Goal: Communication & Community: Answer question/provide support

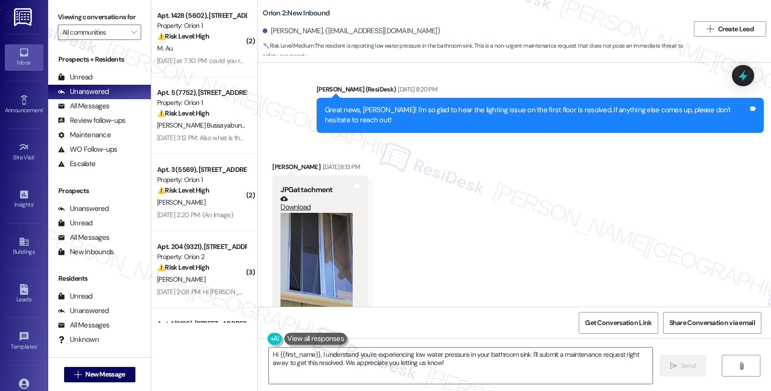
scroll to position [1047, 0]
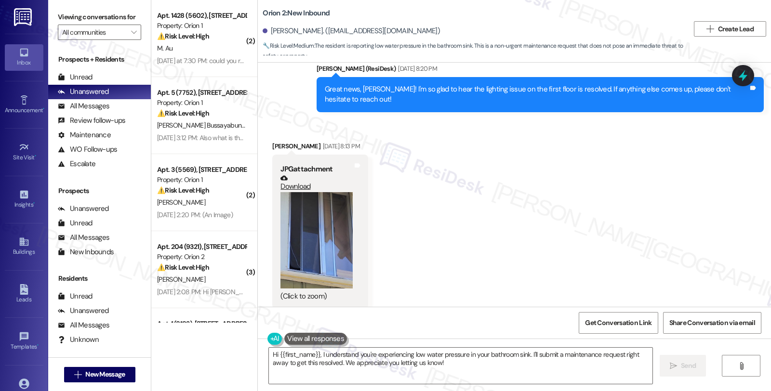
click at [318, 233] on button "Zoom image" at bounding box center [316, 240] width 72 height 96
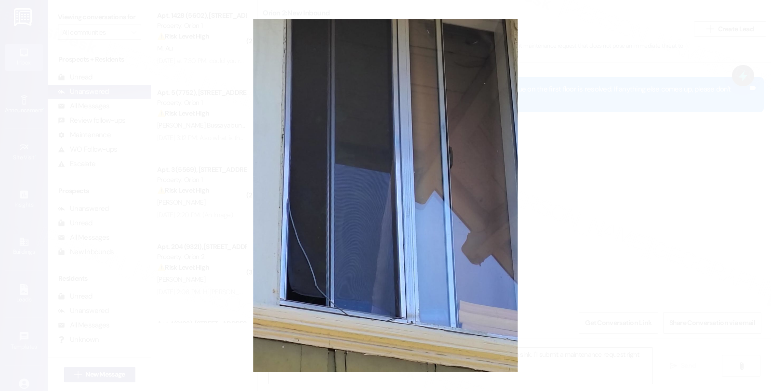
click at [570, 178] on button "Unzoom image" at bounding box center [385, 195] width 771 height 391
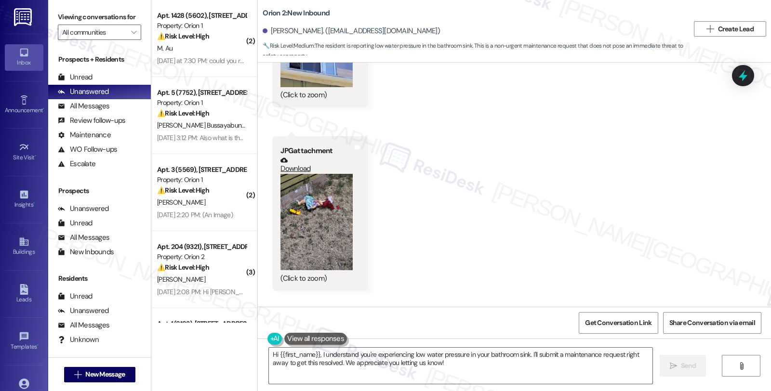
scroll to position [1261, 0]
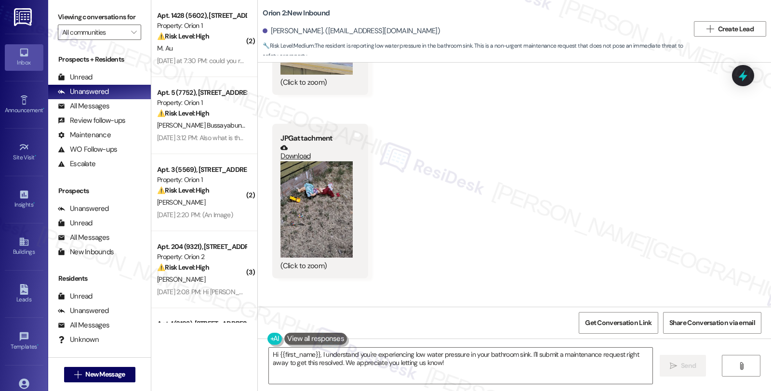
click at [331, 220] on button "Zoom image" at bounding box center [316, 209] width 72 height 96
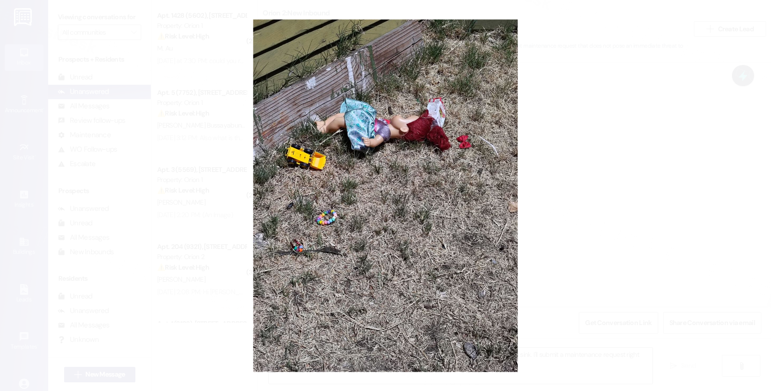
click at [537, 172] on button "Unzoom image" at bounding box center [385, 195] width 771 height 391
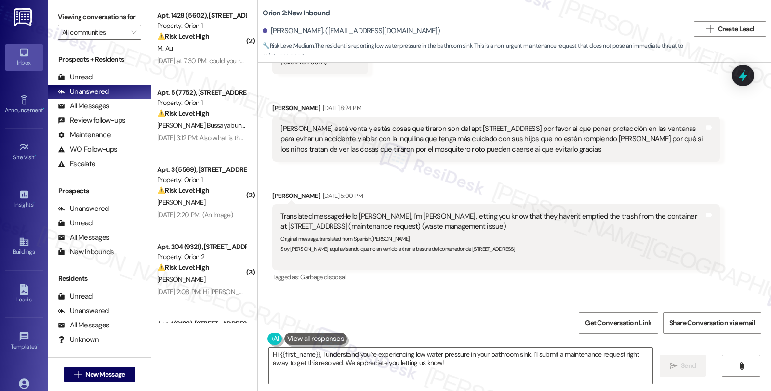
scroll to position [1421, 0]
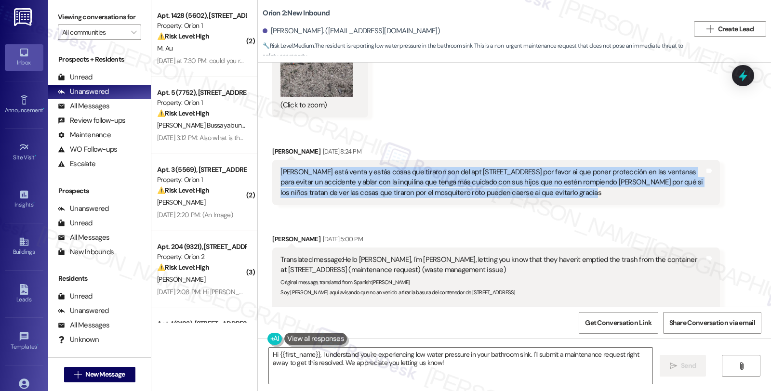
drag, startPoint x: 538, startPoint y: 194, endPoint x: 270, endPoint y: 175, distance: 268.5
click at [272, 175] on div "Sarah está venta y estás cosas que tiraron son del apt 8 de 2678 s Menlo Ave po…" at bounding box center [495, 182] width 447 height 45
copy div "Sarah está venta y estás cosas que tiraron son del apt 8 de 2678 s Menlo Ave po…"
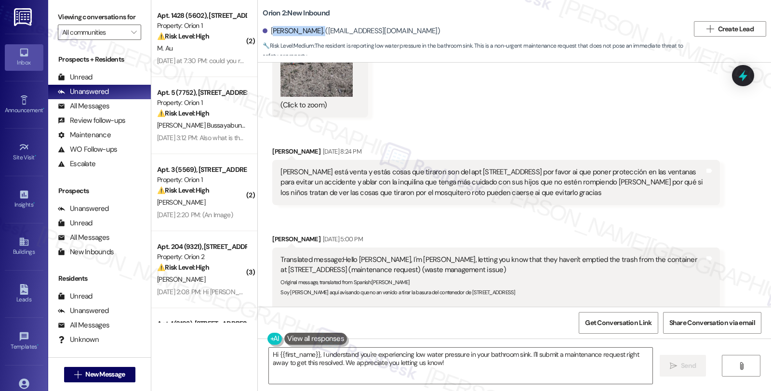
drag, startPoint x: 265, startPoint y: 29, endPoint x: 313, endPoint y: 31, distance: 47.7
click at [313, 31] on div "Josefina Escobar. (josefinaescobar471@gmail.com)" at bounding box center [351, 31] width 177 height 10
click at [282, 37] on div "Josefina Escobar. (josefinaescobar471@gmail.com)" at bounding box center [476, 31] width 426 height 19
drag, startPoint x: 263, startPoint y: 30, endPoint x: 314, endPoint y: 30, distance: 50.6
click at [314, 30] on div "Josefina Escobar. (josefinaescobar471@gmail.com)" at bounding box center [351, 31] width 177 height 10
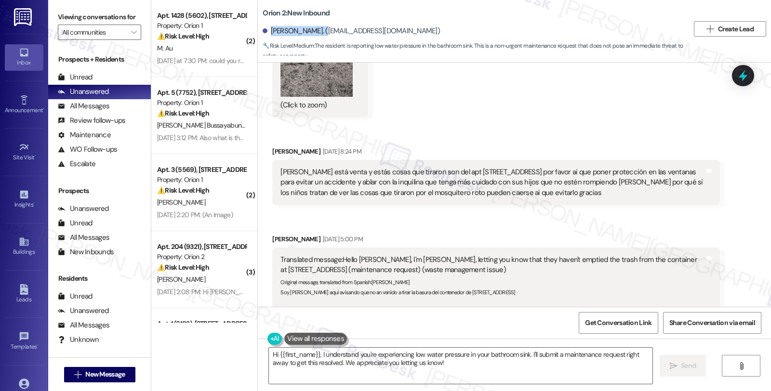
copy div "Josefina Escobar"
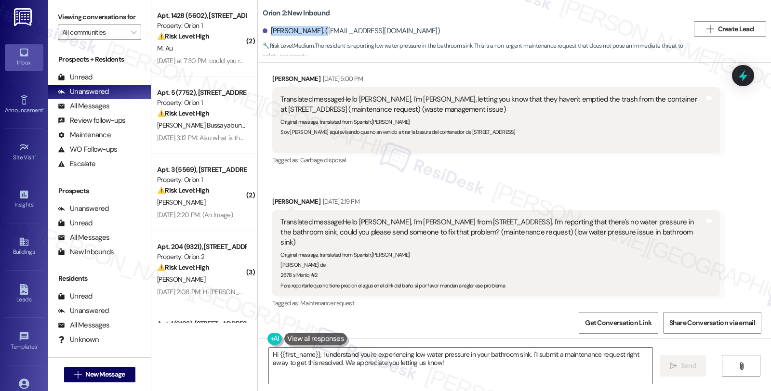
click at [276, 199] on div "Josefina Escobar Sep 04, 2025 at 2:19 PM" at bounding box center [495, 203] width 447 height 13
copy div "Josefina"
click at [315, 350] on textarea "Hi {{first_name}}, I understand you're experiencing low water pressure in your …" at bounding box center [460, 366] width 383 height 36
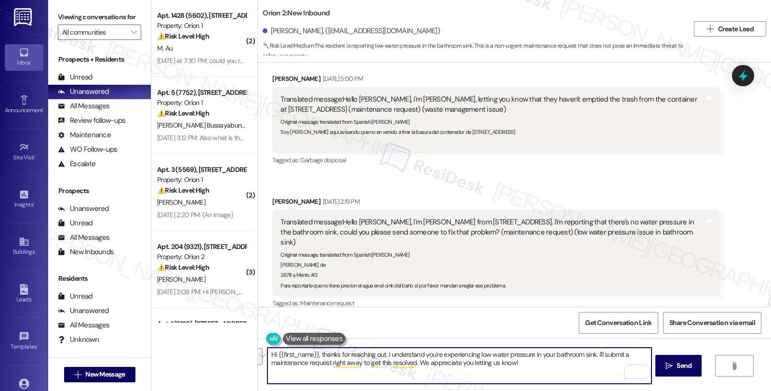
drag, startPoint x: 590, startPoint y: 354, endPoint x: 601, endPoint y: 367, distance: 17.5
click at [601, 367] on textarea "Hi {{first_name}}, thanks for reaching out. I understand you're experiencing lo…" at bounding box center [458, 366] width 383 height 36
click at [590, 355] on textarea "Hi {{first_name}}, thanks for reaching out. I understand you're experiencing lo…" at bounding box center [458, 366] width 383 height 36
click at [593, 356] on textarea "Hi {{first_name}}, thanks for reaching out. I understand you're experiencing lo…" at bounding box center [458, 366] width 383 height 36
click at [646, 354] on textarea "Hi {{first_name}}, thanks for reaching out. I understand you're experiencing lo…" at bounding box center [458, 366] width 383 height 36
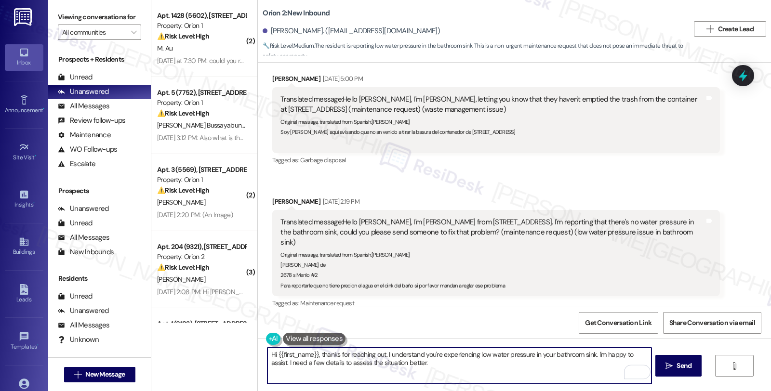
click at [427, 362] on textarea "Hi {{first_name}}, thanks for reaching out. I understand you're experiencing lo…" at bounding box center [458, 366] width 383 height 36
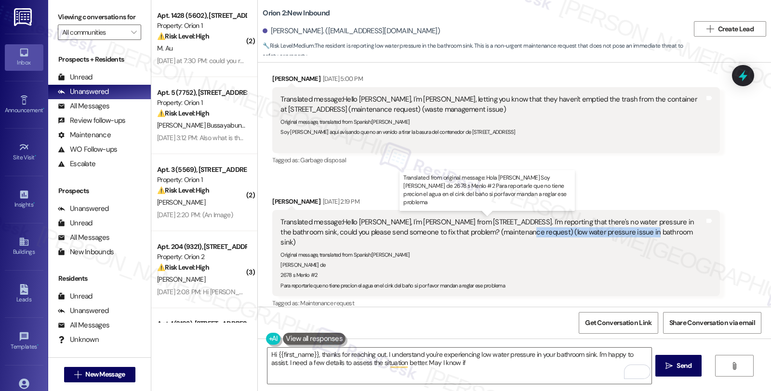
drag, startPoint x: 488, startPoint y: 230, endPoint x: 612, endPoint y: 236, distance: 123.9
click at [612, 236] on div "Translated message: Hello Sarah, I'm Josefina from 2678 S Menlo #2. I'm reporti…" at bounding box center [491, 232] width 423 height 31
copy div "ow water pressure issue in bathroom sink"
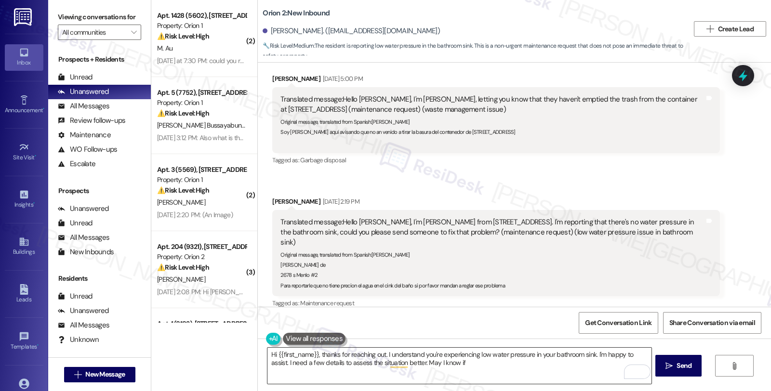
click at [454, 367] on textarea "Hi {{first_name}}, thanks for reaching out. I understand you're experiencing lo…" at bounding box center [458, 366] width 383 height 36
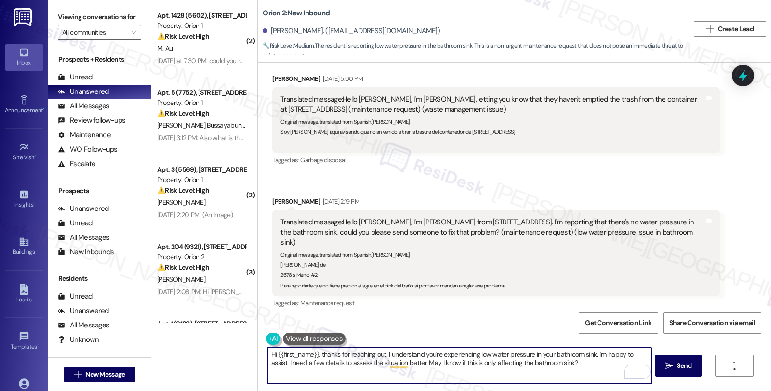
type textarea "Hi {{first_name}}, thanks for reaching out. I understand you're experiencing lo…"
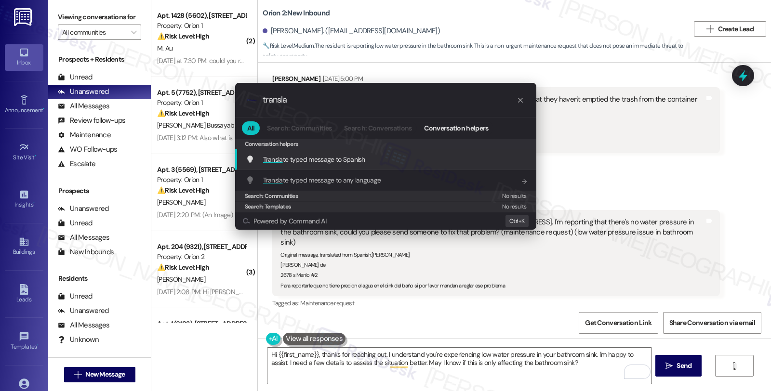
type input "transla"
click at [371, 155] on div "Transla te typed message to Spanish Add shortcut" at bounding box center [387, 159] width 282 height 11
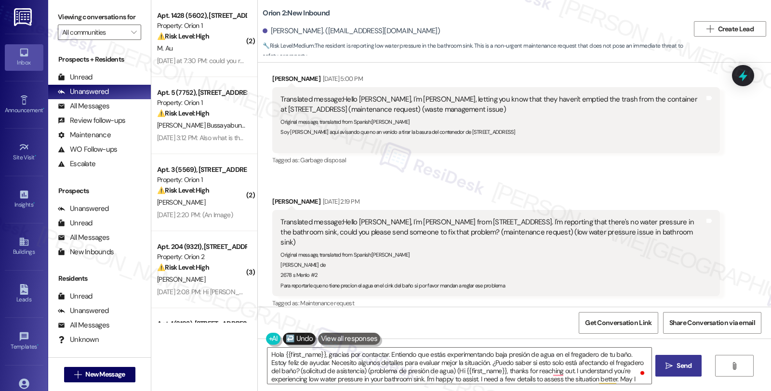
click at [664, 361] on span " Send" at bounding box center [678, 366] width 30 height 10
type textarea "Fetching suggested responses. Please feel free to read through the conversation…"
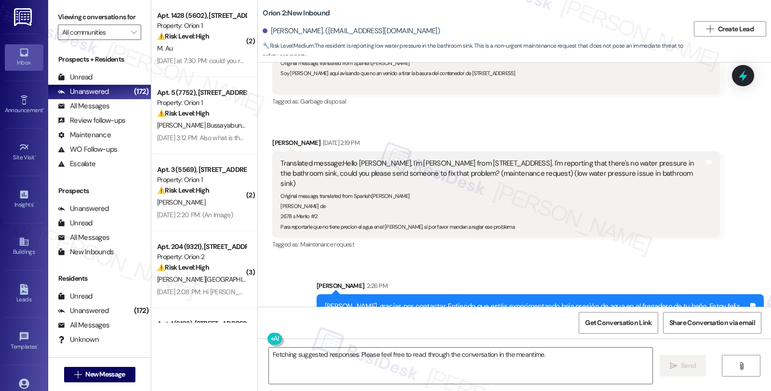
scroll to position [1680, 0]
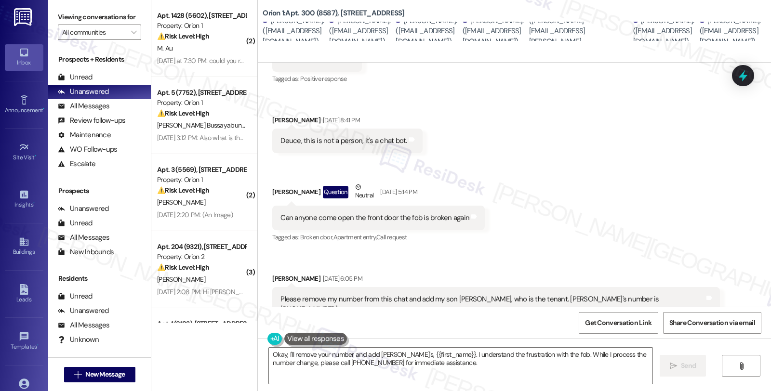
scroll to position [1196, 0]
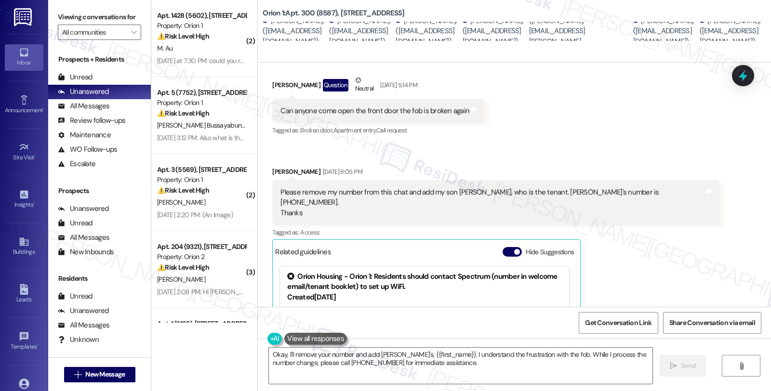
click at [721, 278] on div "Received via SMS Geetha Iyer Aug 25, 2025 at 8:38 PM Yes. Tags and notes Tagged…" at bounding box center [514, 223] width 513 height 636
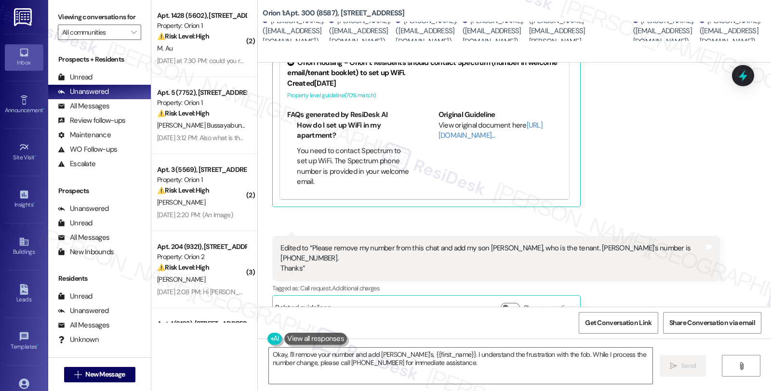
scroll to position [1250, 0]
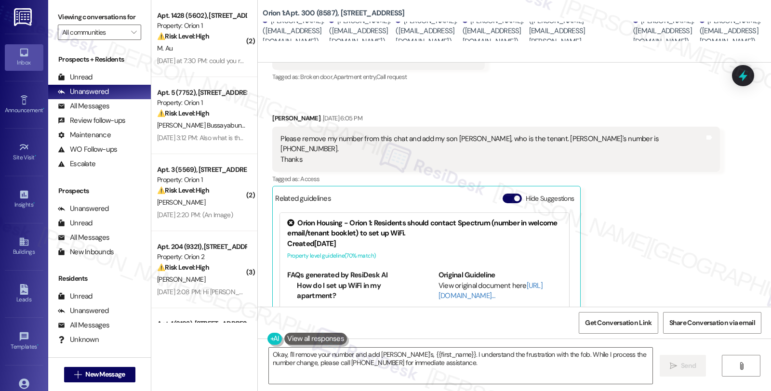
drag, startPoint x: 680, startPoint y: 225, endPoint x: 657, endPoint y: 227, distance: 22.7
click at [680, 225] on div "Received via SMS Geetha Iyer Aug 25, 2025 at 8:38 PM Yes. Tags and notes Tagged…" at bounding box center [514, 170] width 513 height 636
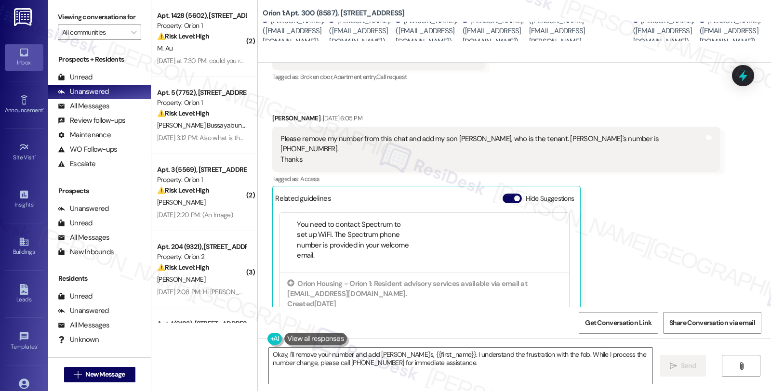
scroll to position [214, 0]
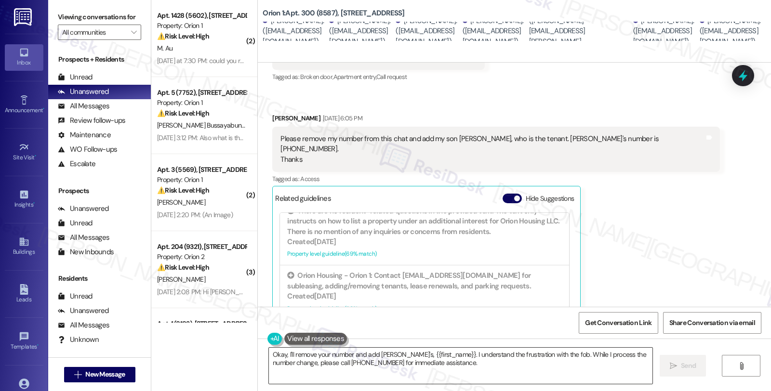
click at [269, 354] on textarea "Okay, I'll remove your number and add Fernando's, {{first_name}}. I understand …" at bounding box center [460, 366] width 383 height 36
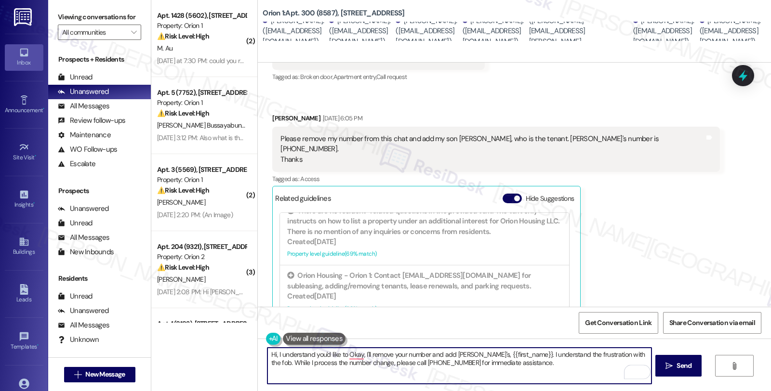
click at [338, 354] on textarea "Hi, I understand you'd like to Okay, I'll remove your number and add Fernando's…" at bounding box center [458, 366] width 383 height 36
drag, startPoint x: 473, startPoint y: 362, endPoint x: 517, endPoint y: 359, distance: 43.9
click at [517, 359] on textarea "Hi, I understand you'd like to update Fernando's number to Okay, I'll remove yo…" at bounding box center [458, 366] width 383 height 36
click at [426, 355] on textarea "Hi, I understand you'd like to update Fernando's number to Okay, I'll remove yo…" at bounding box center [458, 366] width 383 height 36
paste textarea "(310) 504-3385"
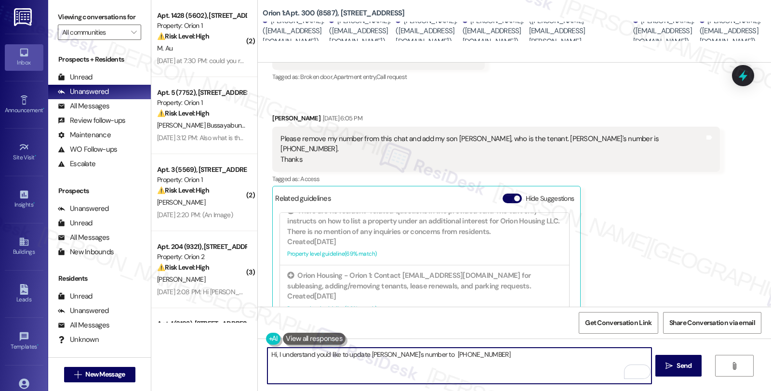
click at [272, 353] on textarea "Hi, I understand you'd like to update Fernando's number to (310) 504-3385" at bounding box center [458, 366] width 383 height 36
click at [563, 358] on textarea "Hi, thanks for reaching out. I understand you'd like to update Fernando's numbe…" at bounding box center [458, 366] width 383 height 36
click at [558, 357] on textarea "Hi, thanks for reaching out. I understand you'd like to update Fernando's numbe…" at bounding box center [458, 366] width 383 height 36
click at [645, 356] on textarea "Hi, thanks for reaching out. I understand you'd like to update Fernando's numbe…" at bounding box center [458, 366] width 383 height 36
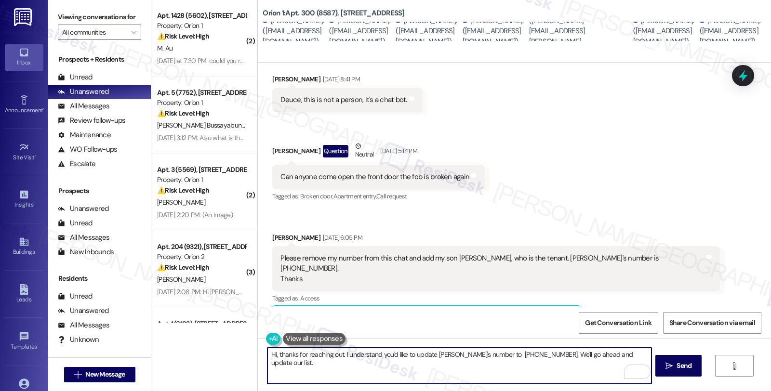
scroll to position [1143, 0]
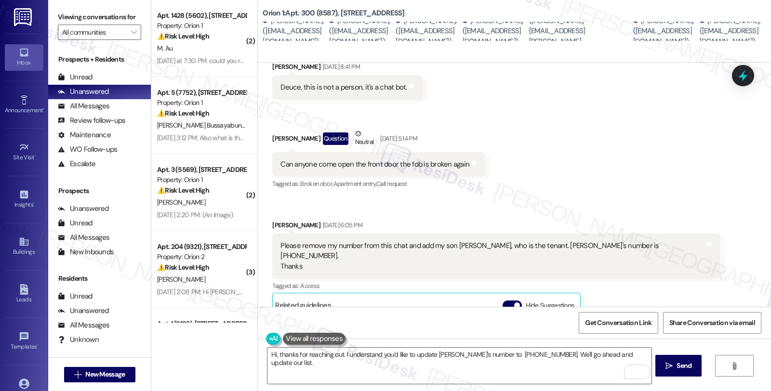
drag, startPoint x: 307, startPoint y: 137, endPoint x: 265, endPoint y: 132, distance: 42.1
click at [265, 132] on div "Received via SMS Shuban Sridhar Question Neutral Aug 27, 2025 at 5:14 PM Can an…" at bounding box center [378, 159] width 227 height 77
copy div "Shuban Sridhar"
click at [641, 353] on textarea "Hi, thanks for reaching out. I understand you'd like to update Fernando's numbe…" at bounding box center [458, 366] width 383 height 36
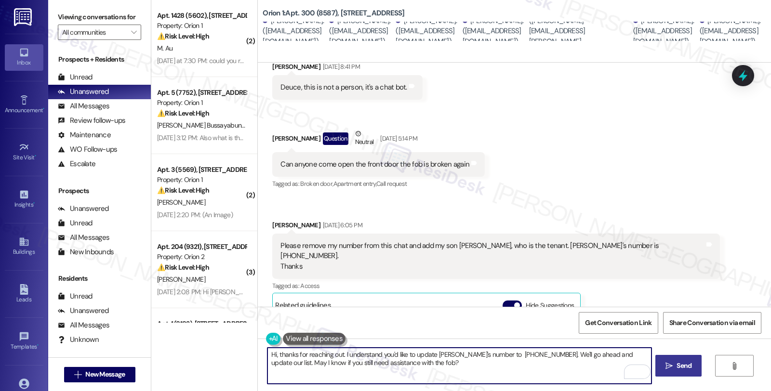
type textarea "Hi, thanks for reaching out. I understand you'd like to update Fernando's numbe…"
click at [681, 364] on span "Send" at bounding box center [683, 366] width 15 height 10
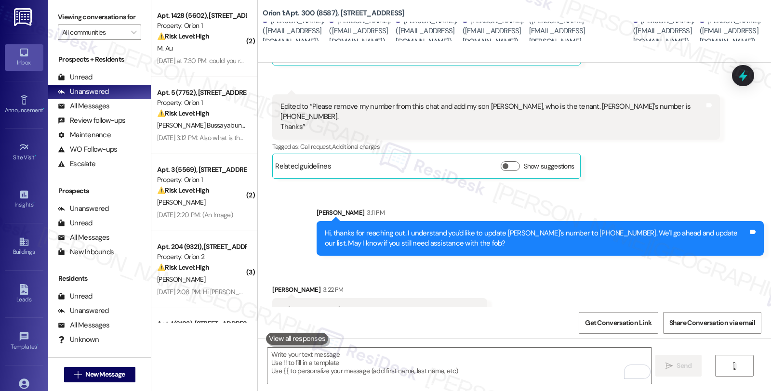
scroll to position [1565, 0]
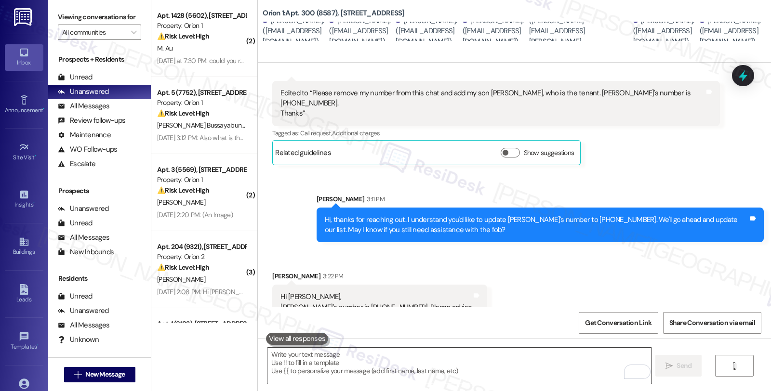
click at [329, 361] on textarea "To enrich screen reader interactions, please activate Accessibility in Grammarl…" at bounding box center [458, 366] width 383 height 36
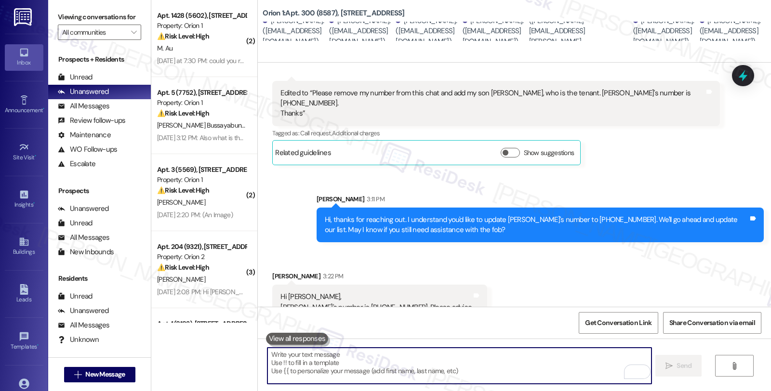
click at [598, 215] on div "Hi, thanks for reaching out. I understand you'd like to update Fernando's numbe…" at bounding box center [536, 225] width 423 height 21
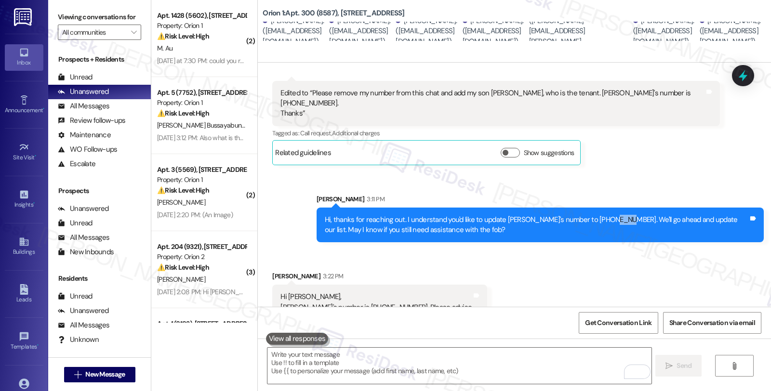
click at [598, 215] on div "Hi, thanks for reaching out. I understand you'd like to update Fernando's numbe…" at bounding box center [536, 225] width 423 height 21
copy div "3385"
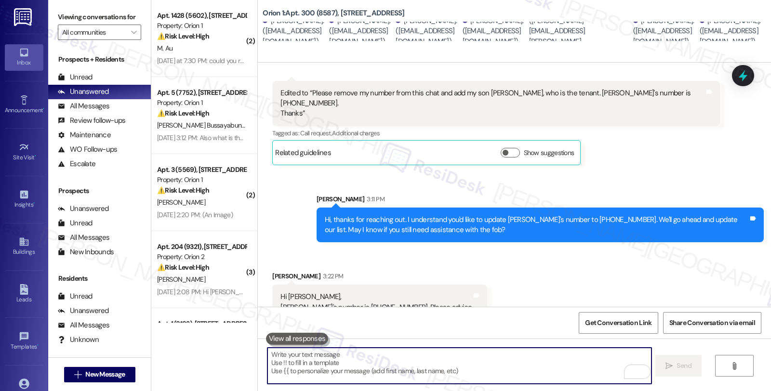
click at [292, 357] on textarea "To enrich screen reader interactions, please activate Accessibility in Grammarl…" at bounding box center [458, 366] width 383 height 36
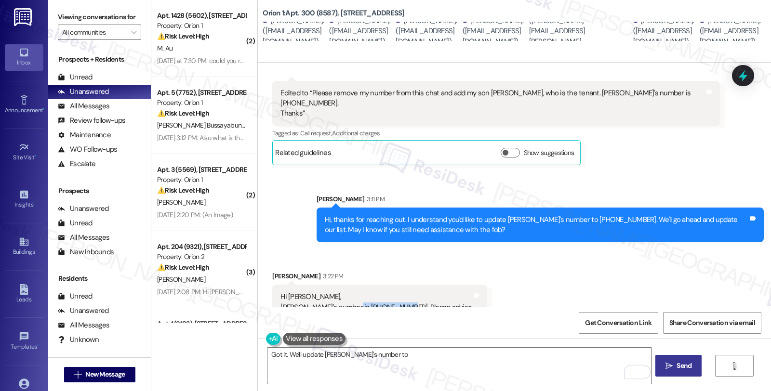
drag, startPoint x: 341, startPoint y: 283, endPoint x: 394, endPoint y: 290, distance: 53.4
click at [394, 292] on div "Hi Sarah, Fernando's number is (760) 666-0490. Please advise" at bounding box center [375, 302] width 191 height 21
click at [364, 292] on div "Hi Sarah, Fernando's number is (760) 666-0490. Please advise" at bounding box center [375, 302] width 191 height 21
drag, startPoint x: 338, startPoint y: 288, endPoint x: 387, endPoint y: 287, distance: 49.1
click at [389, 292] on div "Hi Sarah, Fernando's number is (760) 666-0490. Please advise" at bounding box center [375, 302] width 191 height 21
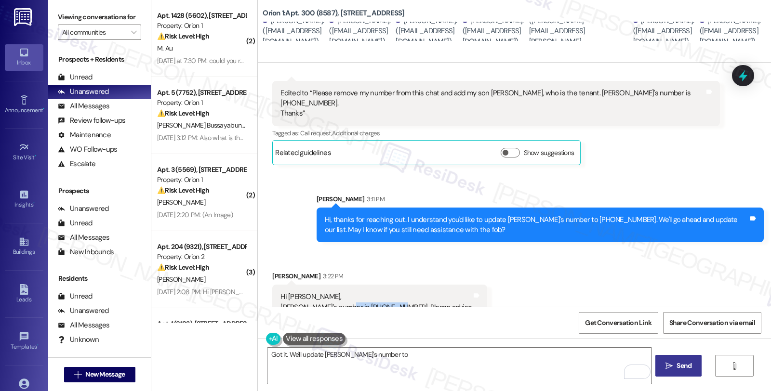
copy div "(760) 666-0490"
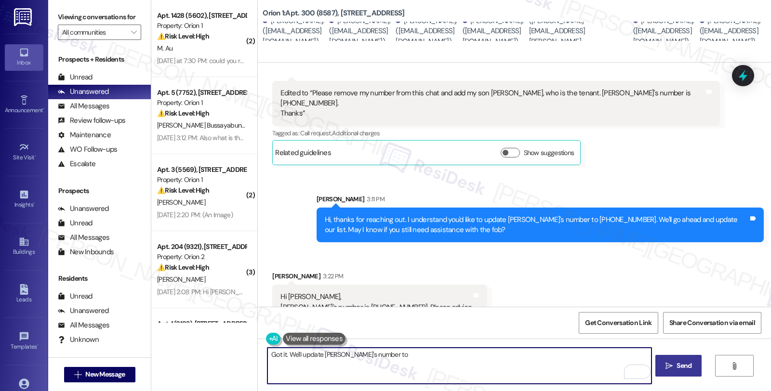
click at [418, 353] on textarea "Got it. We'll update Fernancio's number to" at bounding box center [458, 366] width 383 height 36
paste textarea "(760) 666-0490"
click at [382, 356] on textarea "Got it. We'll update Fernancio's number to (760) 666-0490" at bounding box center [458, 366] width 383 height 36
click at [434, 355] on textarea "Got it. We'll update Fernancio's number to (760) 666-0490" at bounding box center [458, 366] width 383 height 36
click at [584, 358] on textarea "Got it. We'll update Fernancio's number to (760) 666-0490. Please let me know i…" at bounding box center [458, 366] width 383 height 36
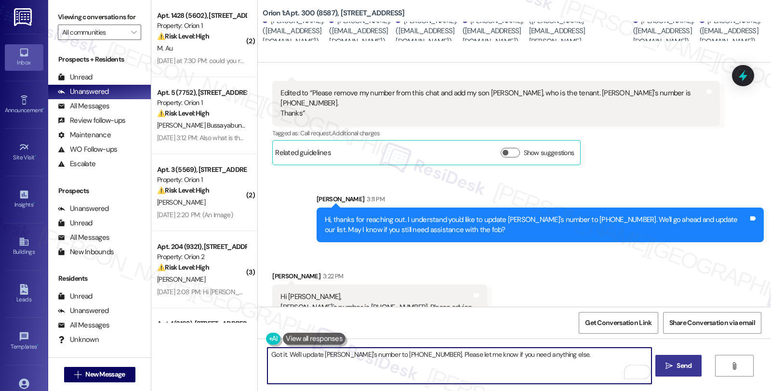
type textarea "Got it. We'll update Fernancio's number to (760) 666-0490. Please let me know i…"
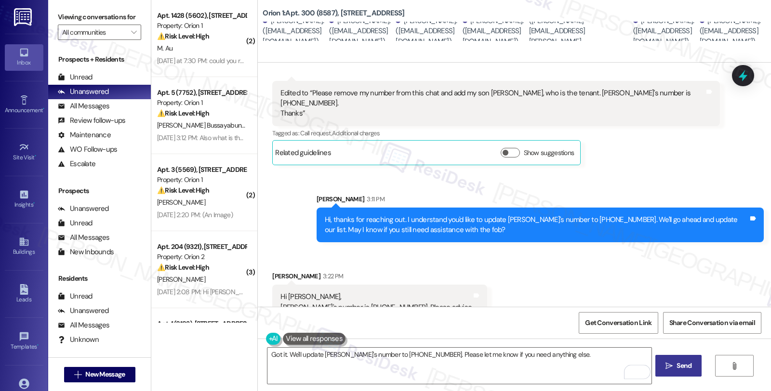
click at [663, 363] on span " Send" at bounding box center [678, 366] width 30 height 10
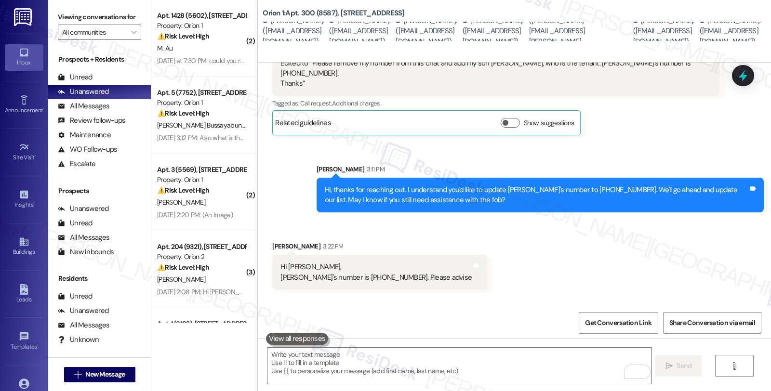
scroll to position [1632, 0]
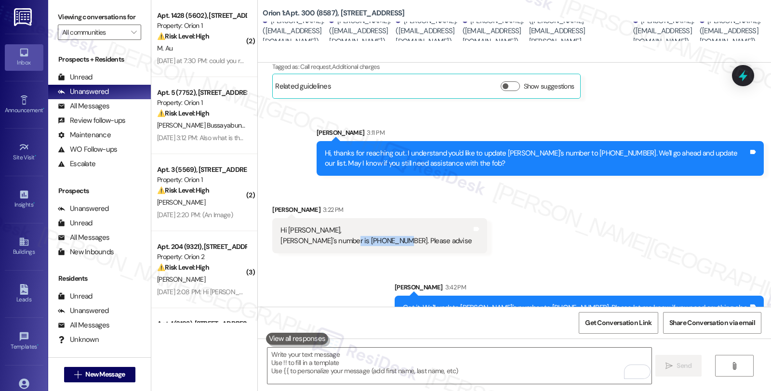
drag, startPoint x: 339, startPoint y: 221, endPoint x: 391, endPoint y: 223, distance: 52.1
click at [391, 225] on div "Hi Sarah, Fernando's number is (760) 666-0490. Please advise" at bounding box center [375, 235] width 191 height 21
copy div "(760) 666-0490."
click at [742, 78] on icon at bounding box center [743, 75] width 12 height 15
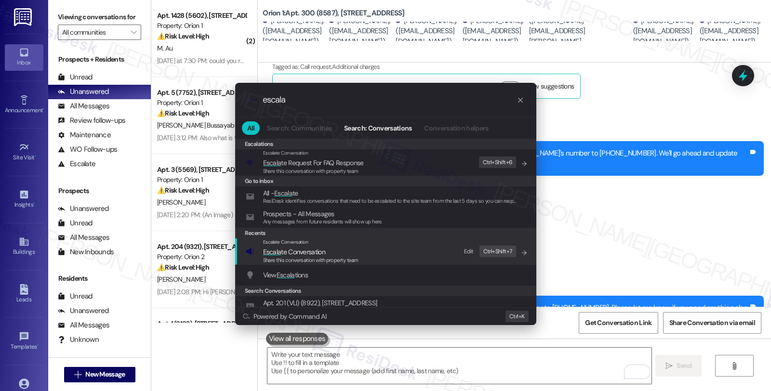
type input "escala"
click at [320, 251] on span "Escala te Conversation" at bounding box center [294, 252] width 62 height 9
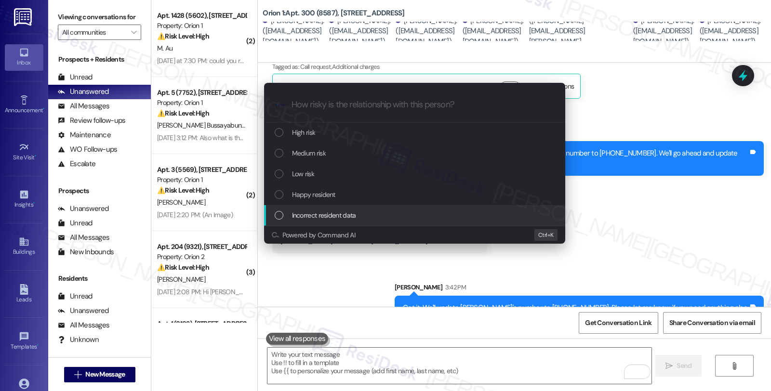
click at [324, 216] on span "Incorrect resident data" at bounding box center [324, 215] width 64 height 11
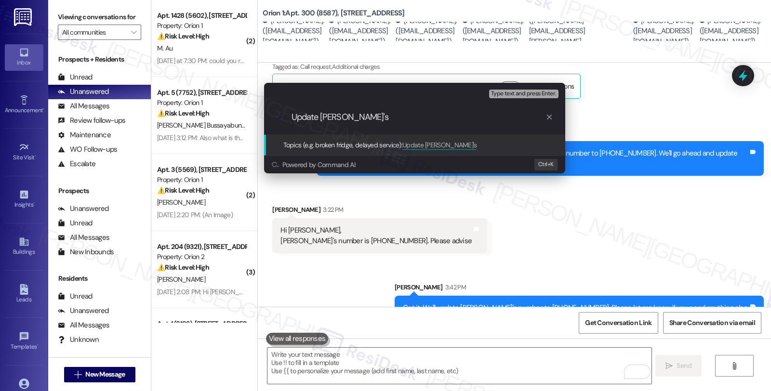
type input "Update Fernando's #"
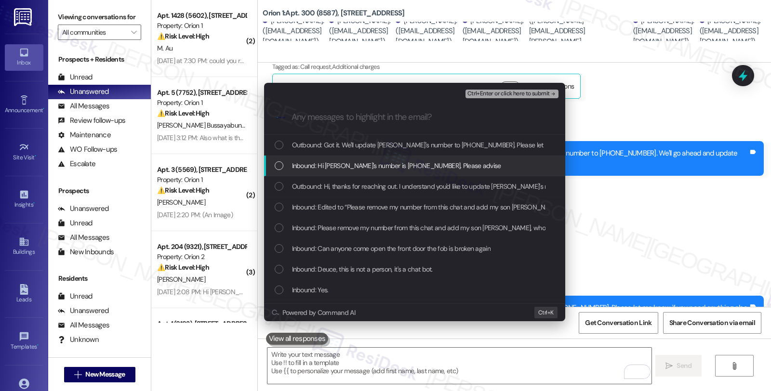
click at [331, 164] on span "Inbound: Hi Sarah, Fernando's number is (760) 666-0490. Please advise" at bounding box center [396, 165] width 209 height 11
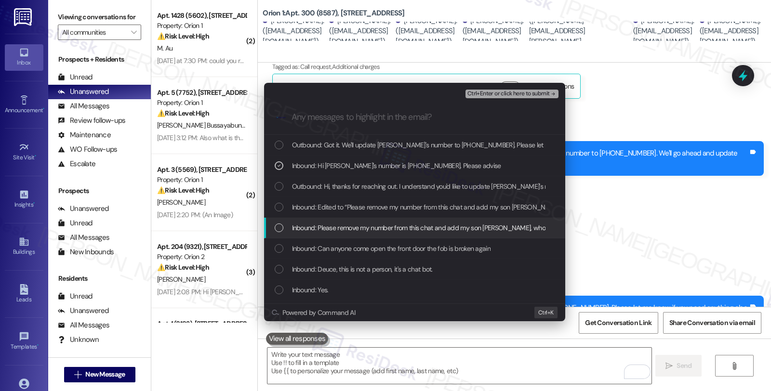
click at [487, 228] on span "Inbound: Please remove my number from this chat and add my son Fernando, who is…" at bounding box center [517, 228] width 451 height 11
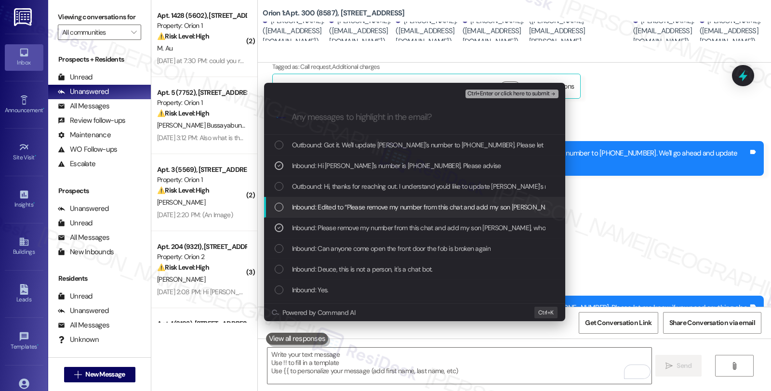
click at [486, 203] on span "Inbound: Edited to “Please remove my number from this chat and add my son Ferna…" at bounding box center [533, 207] width 482 height 11
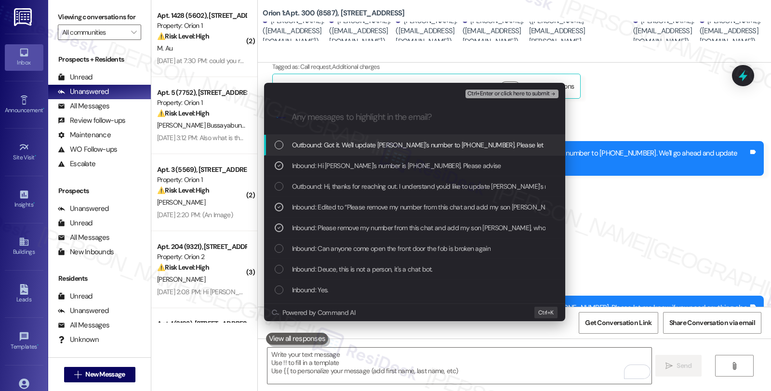
click at [489, 95] on span "Ctrl+Enter or click here to submit" at bounding box center [508, 94] width 82 height 7
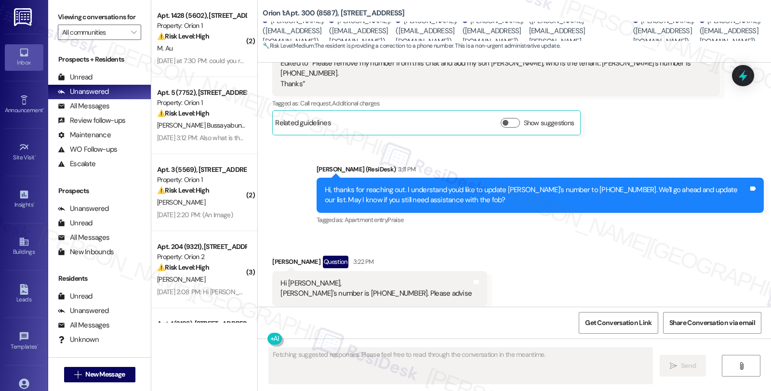
scroll to position [1520, 0]
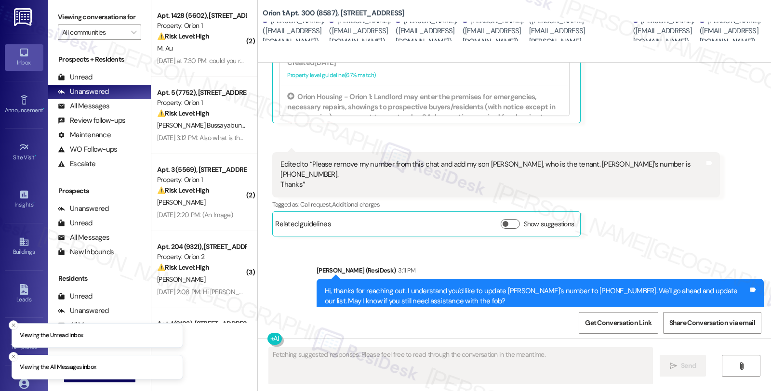
scroll to position [1502, 0]
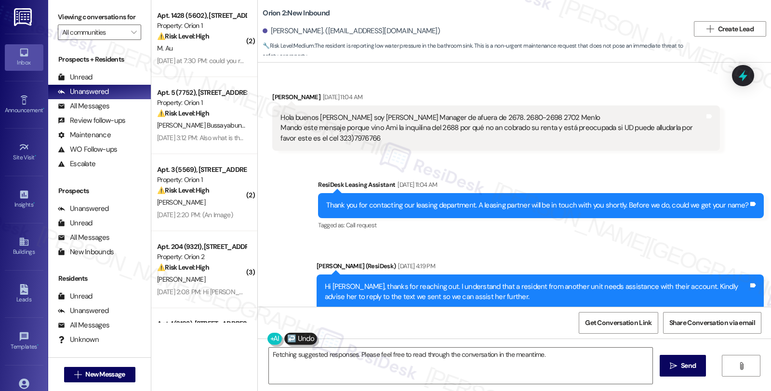
scroll to position [1680, 0]
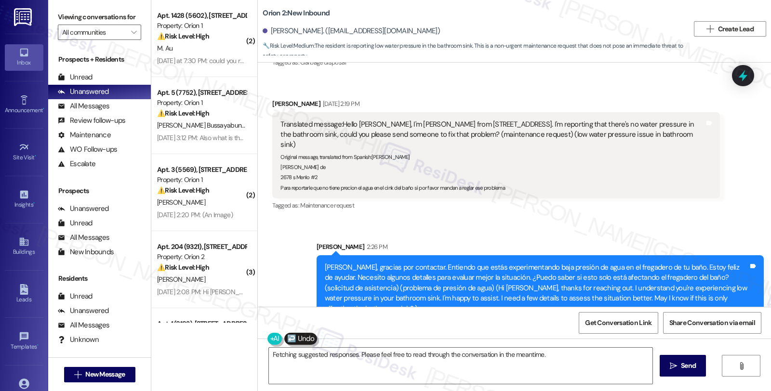
click at [710, 198] on div "Tagged as: Maintenance request Click to highlight conversations about Maintenan…" at bounding box center [495, 205] width 447 height 14
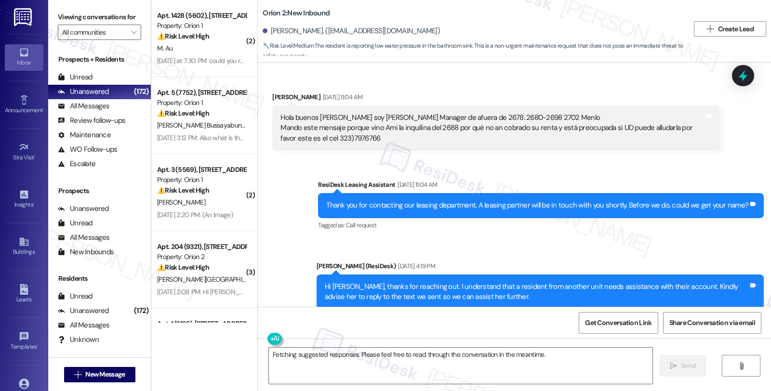
scroll to position [1680, 0]
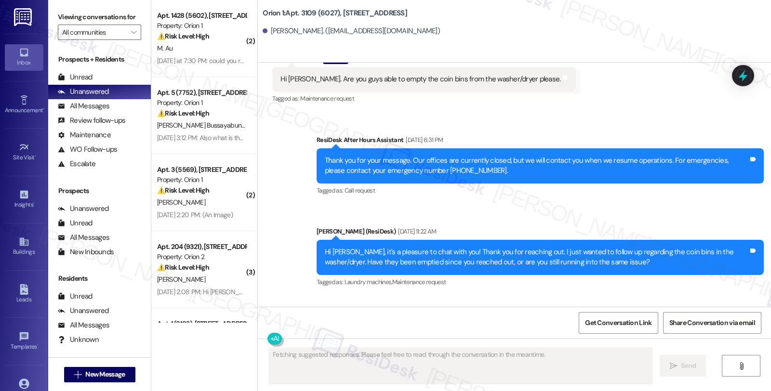
scroll to position [259, 0]
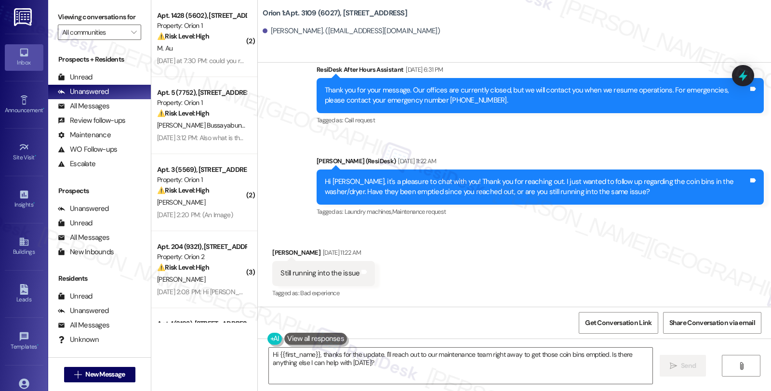
click at [623, 259] on div "Received via SMS Andres Raigoza Aug 28, 2025 at 11:22 AM Still running into the…" at bounding box center [514, 266] width 513 height 81
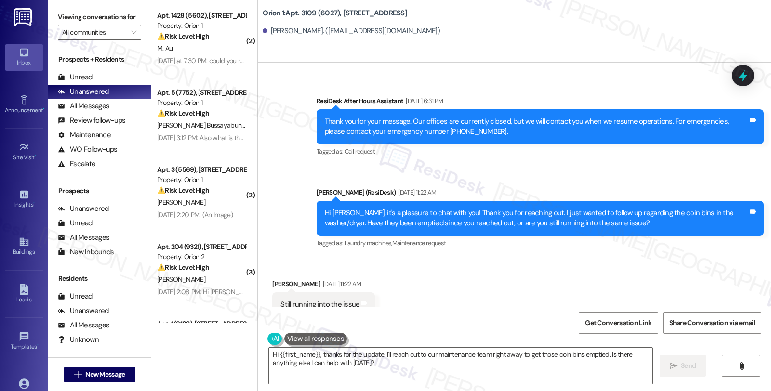
scroll to position [206, 0]
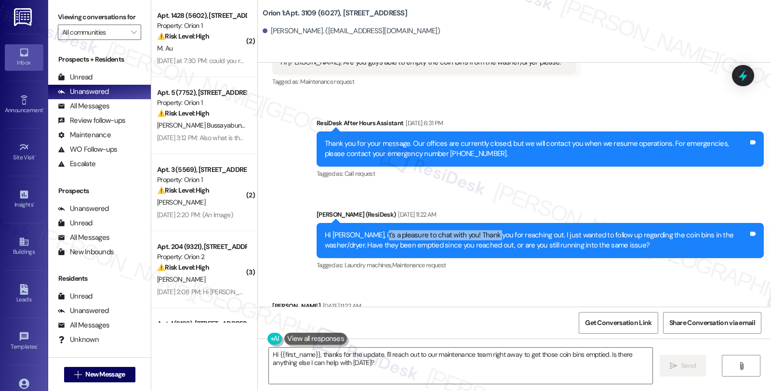
drag, startPoint x: 368, startPoint y: 232, endPoint x: 483, endPoint y: 232, distance: 114.2
click at [483, 232] on div "Hi Andres, it's a pleasure to chat with you! Thank you for reaching out. I just…" at bounding box center [536, 240] width 423 height 21
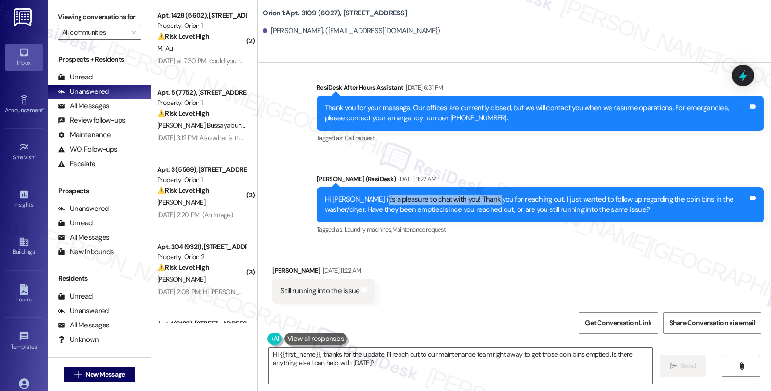
scroll to position [259, 0]
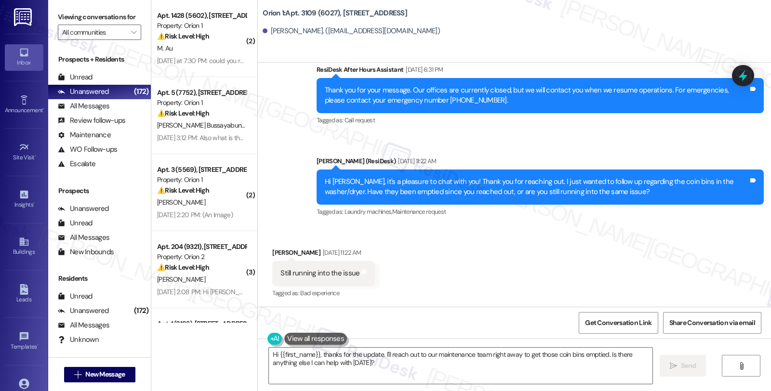
click at [406, 262] on div "Received via SMS Andres Raigoza Aug 28, 2025 at 11:22 AM Still running into the…" at bounding box center [514, 266] width 513 height 81
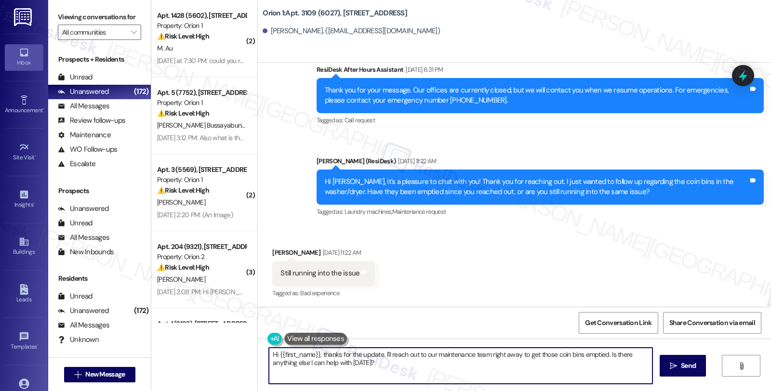
drag, startPoint x: 379, startPoint y: 353, endPoint x: 512, endPoint y: 378, distance: 135.8
click at [512, 378] on textarea "Hi {{first_name}}, thanks for the update. I'll reach out to our maintenance tea…" at bounding box center [460, 366] width 383 height 36
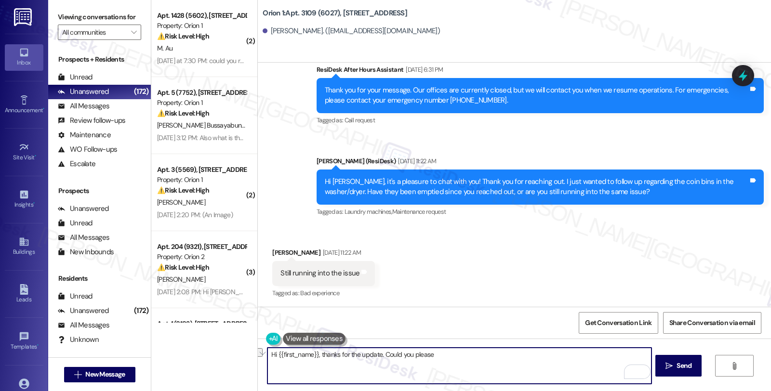
drag, startPoint x: 315, startPoint y: 354, endPoint x: 557, endPoint y: 354, distance: 241.3
click at [557, 354] on textarea "Hi {{first_name}}, thanks for the update. Could you please" at bounding box center [458, 366] width 383 height 36
click at [364, 352] on textarea "Hi {{first_name}}, I'm sorry to hear ty're still running into issues with the w…" at bounding box center [458, 366] width 383 height 36
click at [531, 350] on textarea "Hi {{first_name}}, I'm sorry to hear you're still running into issues with the …" at bounding box center [458, 366] width 383 height 36
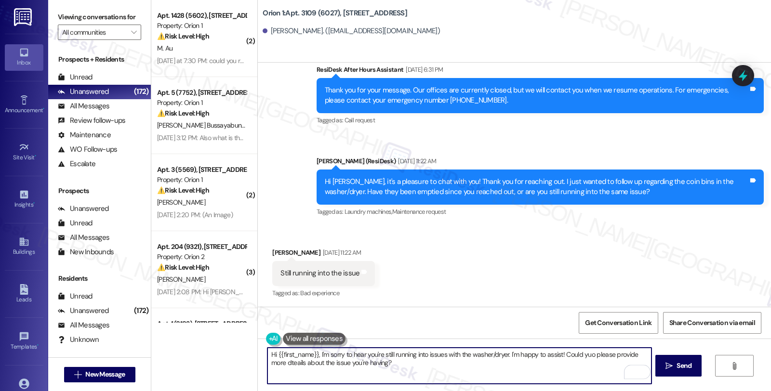
click at [509, 368] on textarea "Hi {{first_name}}, I'm sorry to hear you're still running into issues with the …" at bounding box center [458, 366] width 383 height 36
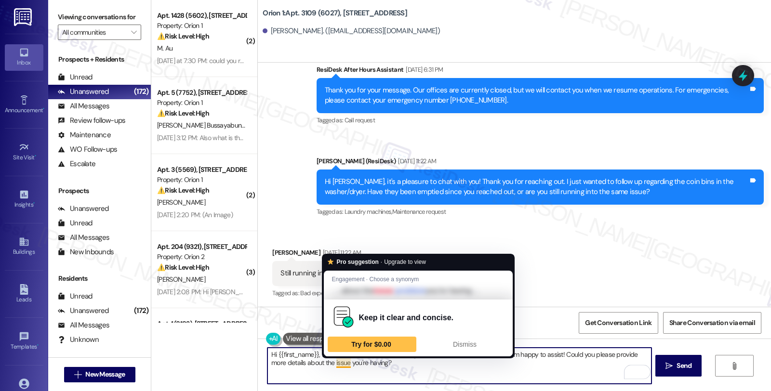
click at [555, 368] on textarea "Hi {{first_name}}, I'm sorry to hear you're still running into issues with the …" at bounding box center [458, 366] width 383 height 36
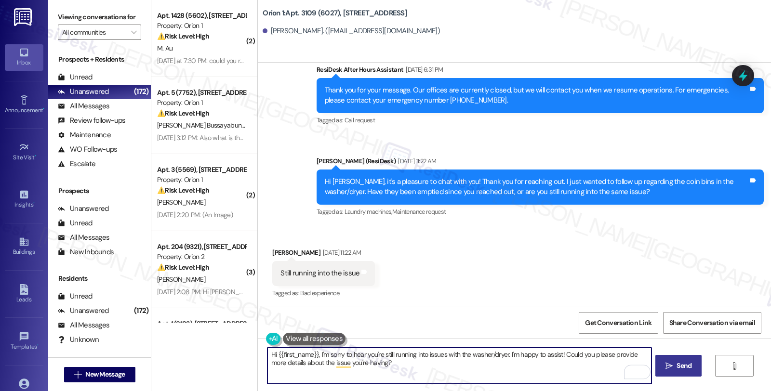
type textarea "Hi {{first_name}}, I'm sorry to hear you're still running into issues with the …"
click at [670, 368] on icon "" at bounding box center [668, 366] width 7 height 8
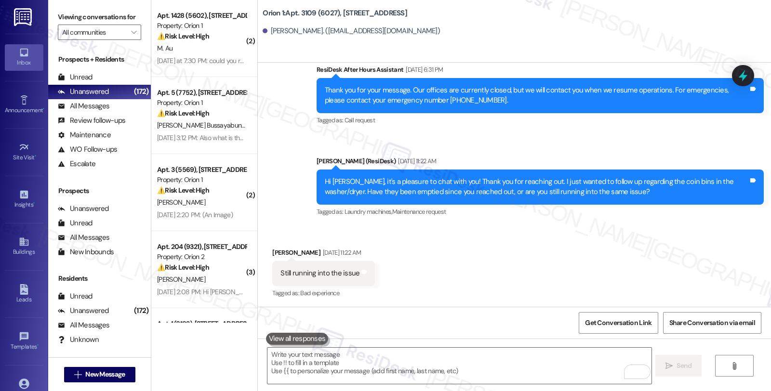
drag, startPoint x: 653, startPoint y: 225, endPoint x: 630, endPoint y: 237, distance: 26.1
click at [653, 226] on div "Received via SMS Andres Raigoza Aug 28, 2025 at 11:22 AM Still running into the…" at bounding box center [514, 266] width 513 height 81
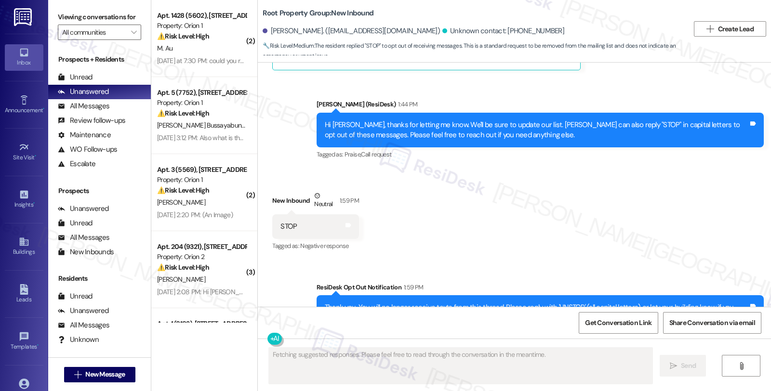
scroll to position [733, 0]
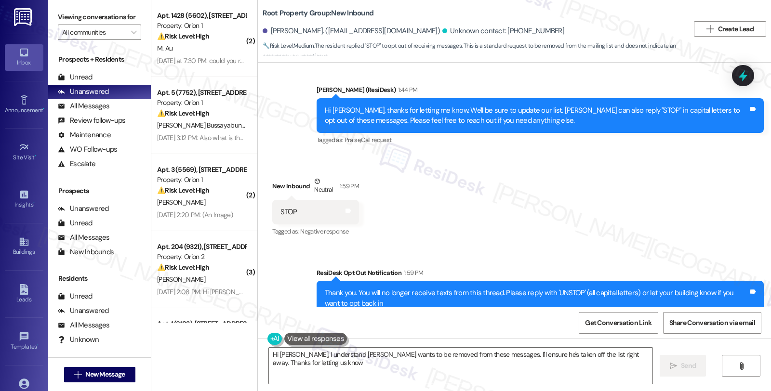
type textarea "Hi [PERSON_NAME], I understand [PERSON_NAME] wants to be removed from these mes…"
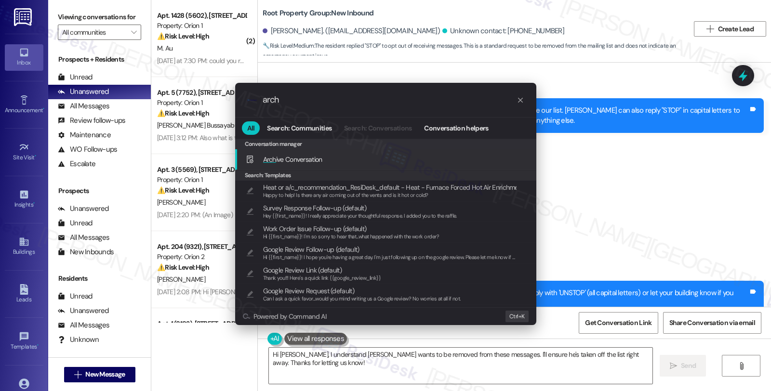
type input "arch"
click at [350, 160] on div "Arch ive Conversation Add shortcut" at bounding box center [387, 159] width 282 height 11
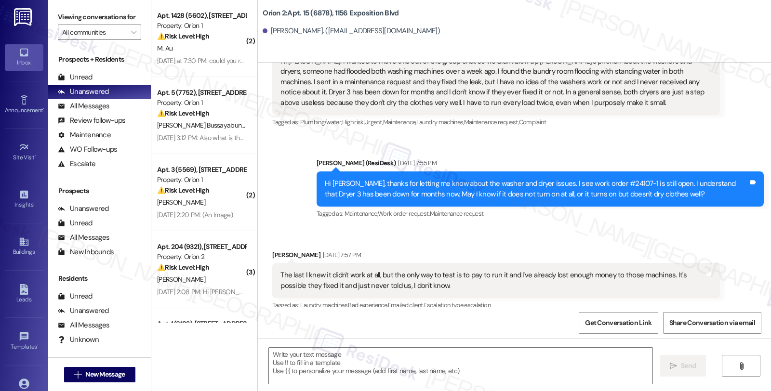
type textarea "Fetching suggested responses. Please feel free to read through the conversation…"
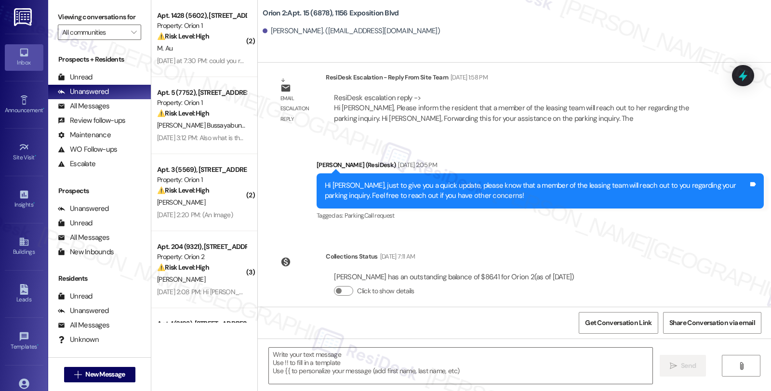
scroll to position [1874, 0]
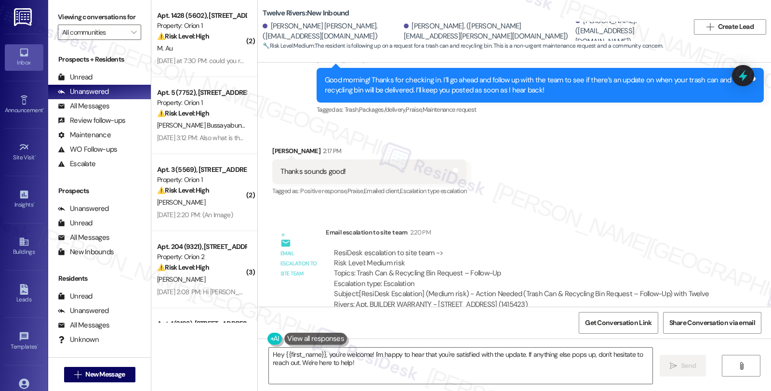
scroll to position [2998, 0]
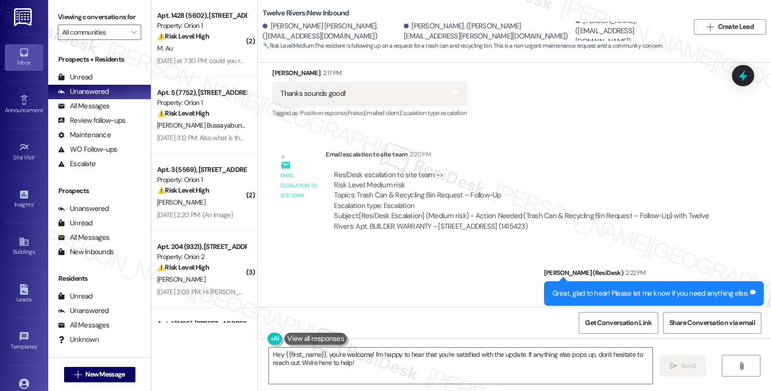
click at [619, 211] on div "Subject: [ResiDesk Escalation] (Medium risk) - Action Needed (Trash Can & Recyc…" at bounding box center [522, 221] width 377 height 21
click at [575, 25] on div "[PERSON_NAME]. ([EMAIL_ADDRESS][DOMAIN_NAME])" at bounding box center [628, 31] width 106 height 31
copy div "[PERSON_NAME]"
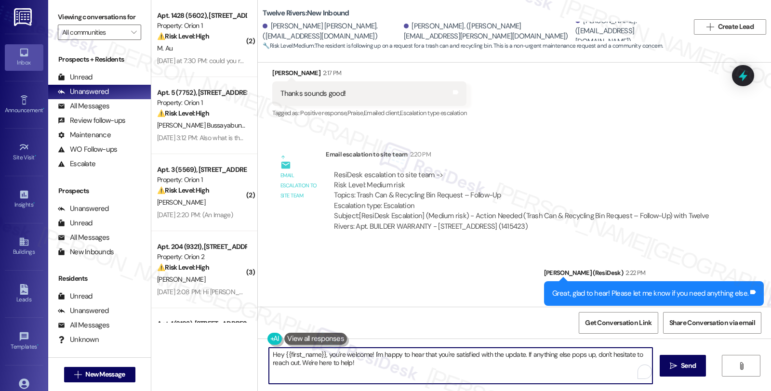
drag, startPoint x: 264, startPoint y: 355, endPoint x: 449, endPoint y: 372, distance: 186.2
click at [450, 371] on textarea "Hey {{first_name}}, you're welcome! I'm happy to hear that you're satisfied wit…" at bounding box center [460, 366] width 383 height 36
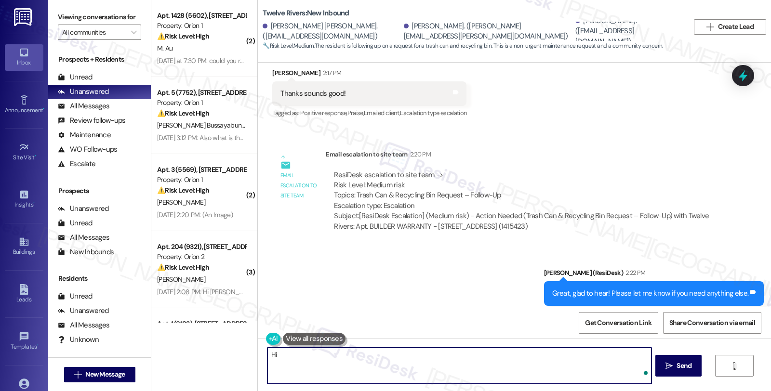
paste textarea "[PERSON_NAME]"
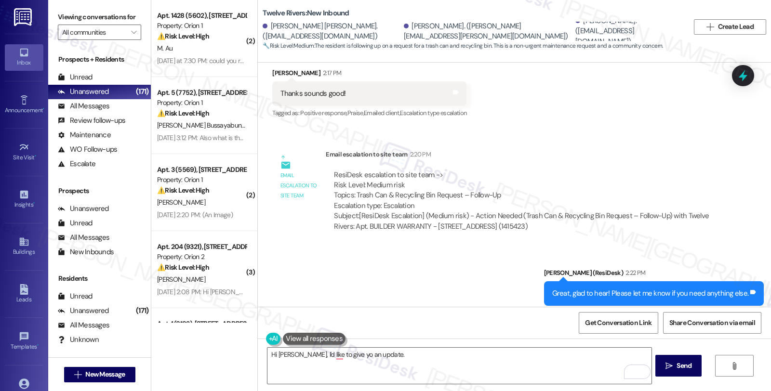
click at [648, 246] on div "Sent via SMS [PERSON_NAME] (ResiDesk) 2:22 PM Great, glad to hear! Please let m…" at bounding box center [514, 286] width 513 height 81
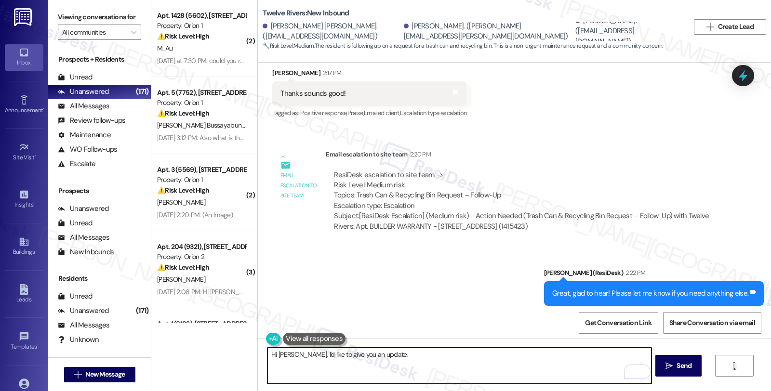
click at [398, 349] on textarea "Hi [PERSON_NAME], I'd like to give you an update." at bounding box center [458, 366] width 383 height 36
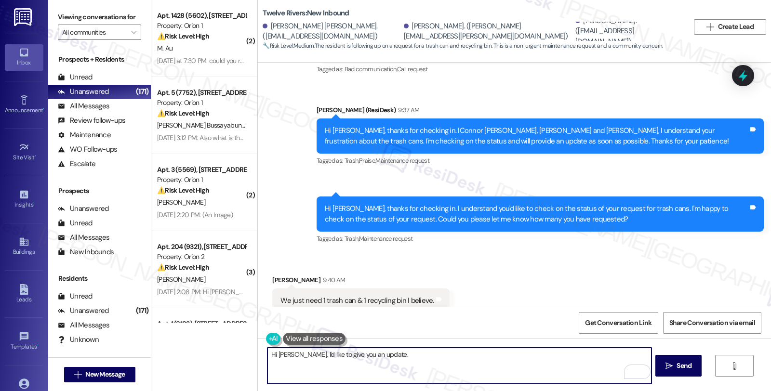
scroll to position [2517, 0]
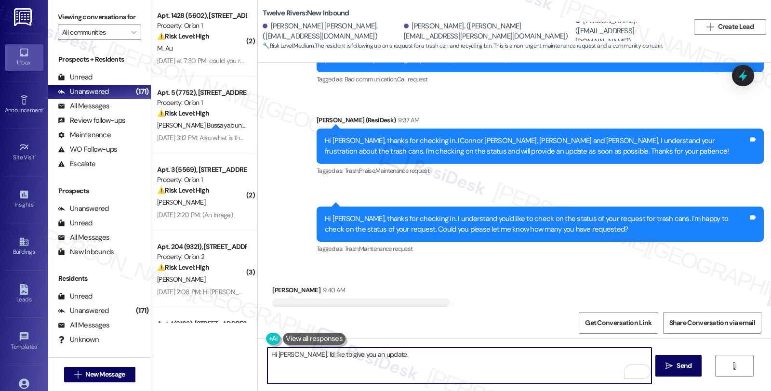
click at [410, 355] on textarea "Hi [PERSON_NAME], I'd like to give you an update." at bounding box center [458, 366] width 383 height 36
paste textarea "I’m following up regarding [PERSON_NAME] request for trash bins. We checked wit…"
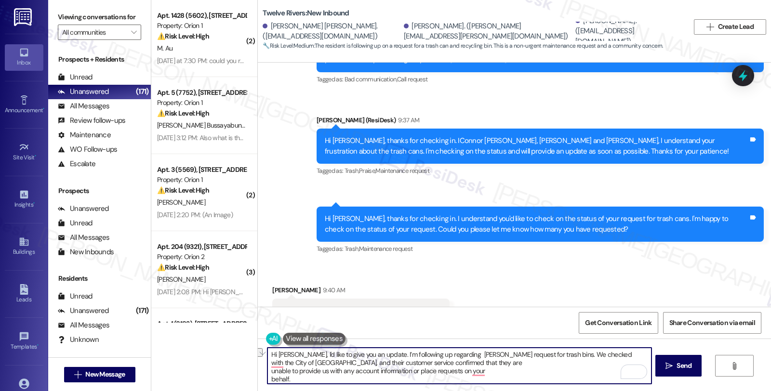
drag, startPoint x: 373, startPoint y: 355, endPoint x: 535, endPoint y: 353, distance: 162.3
click at [535, 353] on textarea "Hi [PERSON_NAME], I'd like to give you an update. I’m following up regarding [P…" at bounding box center [458, 366] width 383 height 36
click at [426, 356] on textarea "Hi [PERSON_NAME], I'd like to give you an update. We checked with the City of […" at bounding box center [458, 366] width 383 height 36
click at [592, 355] on textarea "Hi [PERSON_NAME], I'd like to give you an update. We checked with the City of […" at bounding box center [458, 366] width 383 height 36
click at [314, 368] on textarea "Hi Nestor, I'd like to give you an update. We checked with the City of Austin, …" at bounding box center [458, 366] width 383 height 36
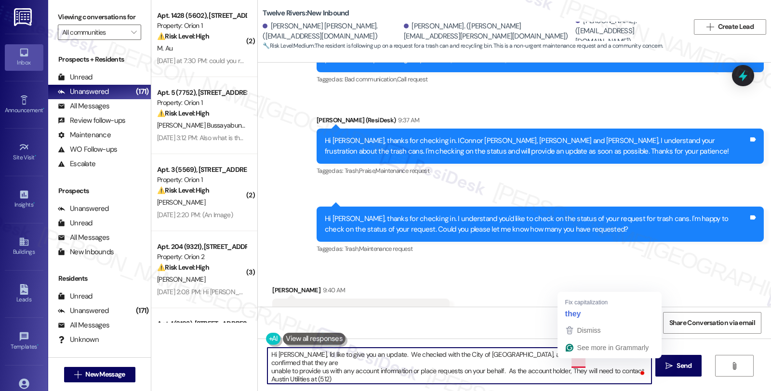
click at [572, 365] on textarea "Hi Nestor, I'd like to give you an update. We checked with the City of Austin, …" at bounding box center [458, 366] width 383 height 36
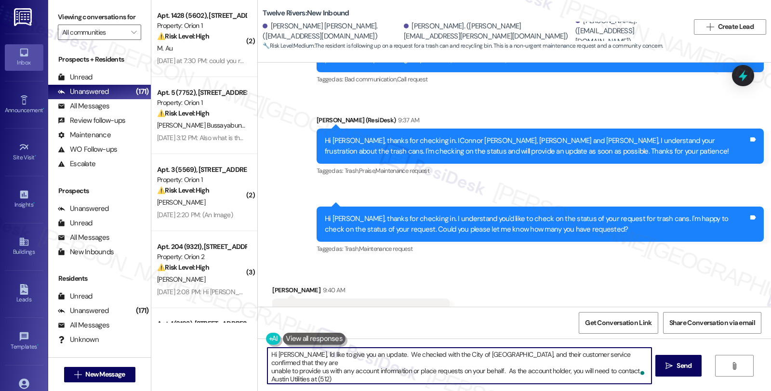
click at [500, 363] on textarea "Hi Nestor, I'd like to give you an update. We checked with the City of Austin, …" at bounding box center [458, 366] width 383 height 36
click at [531, 361] on textarea "Hi Nestor, I'd like to give you an update. We checked with the City of Austin, …" at bounding box center [458, 366] width 383 height 36
drag, startPoint x: 554, startPoint y: 362, endPoint x: 570, endPoint y: 364, distance: 16.0
click at [570, 364] on textarea "Hi Nestor, I'd like to give you an update. We checked with the City of Austin, …" at bounding box center [458, 366] width 383 height 36
click at [319, 370] on textarea "Hi Nestor, I'd like to give you an update. We checked with the City of Austin, …" at bounding box center [458, 366] width 383 height 36
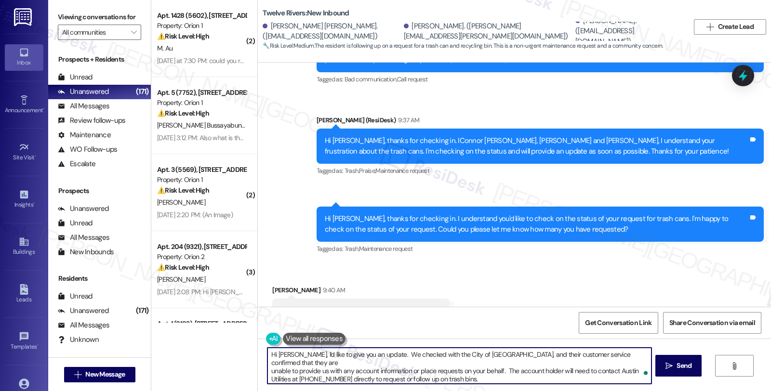
click at [514, 371] on textarea "Hi Nestor, I'd like to give you an update. We checked with the City of Austin, …" at bounding box center [458, 366] width 383 height 36
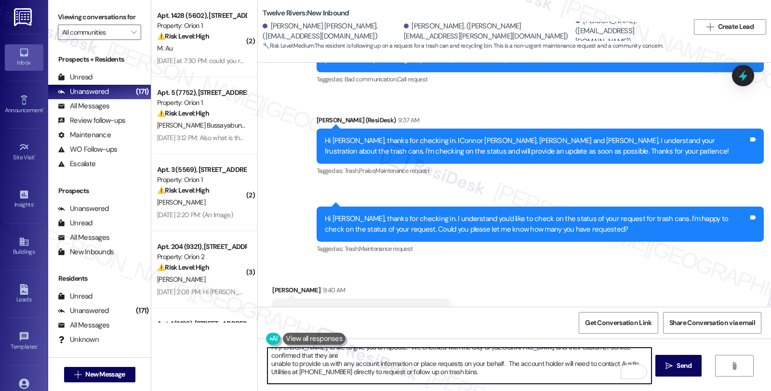
click at [304, 378] on textarea "Hi Nestor, I'd like to give you an update. We checked with the City of Austin, …" at bounding box center [458, 366] width 383 height 36
paste textarea "-If a request has already been submitted, processing and delivery can take up t…"
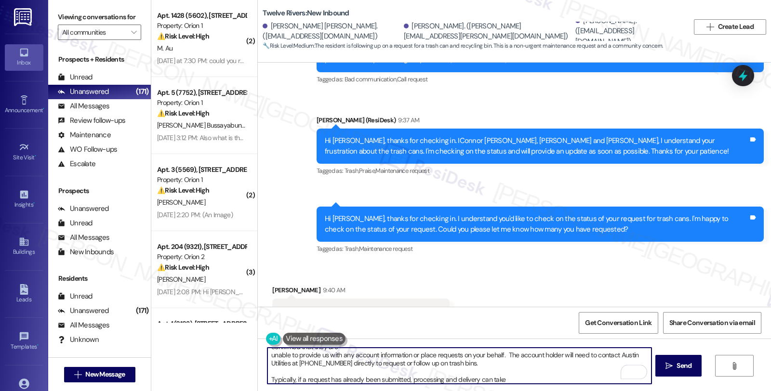
click at [526, 370] on textarea "Hi Nestor, I'd like to give you an update. We checked with the City of Austin, …" at bounding box center [458, 366] width 383 height 36
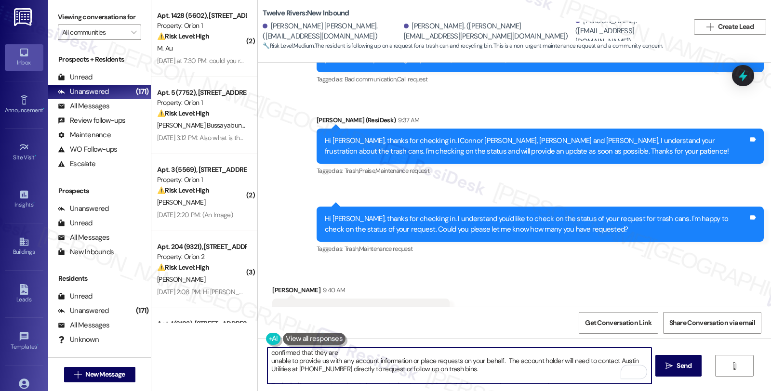
click at [566, 374] on textarea "Hi Nestor, I'd like to give you an update. We checked with the City of Austin, …" at bounding box center [458, 366] width 383 height 36
click at [502, 353] on textarea "Hi Nestor, I'd like to give you an update. We checked with the City of Austin, …" at bounding box center [458, 366] width 383 height 36
click at [640, 349] on textarea "Hi Nestor, I'd like to give you an update. We checked with the City of Austin, …" at bounding box center [458, 366] width 383 height 36
click at [642, 354] on textarea "Hi Nestor, I'd like to give you an update. We checked with the City of Austin, …" at bounding box center [458, 366] width 383 height 36
click at [538, 364] on textarea "Hi Nestor, I'd like to give you an update. We checked with the City of Austin, …" at bounding box center [458, 366] width 383 height 36
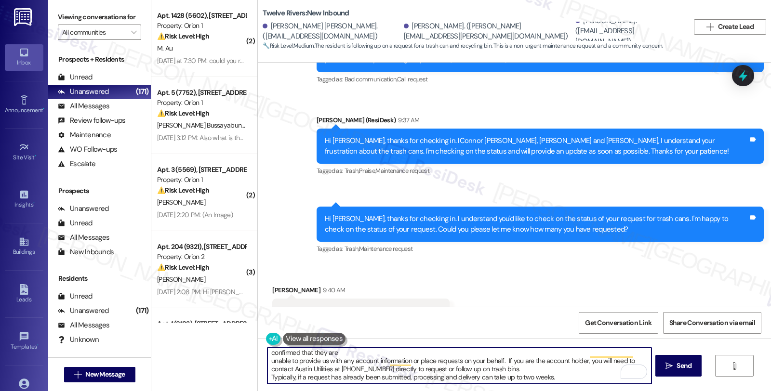
scroll to position [2, 0]
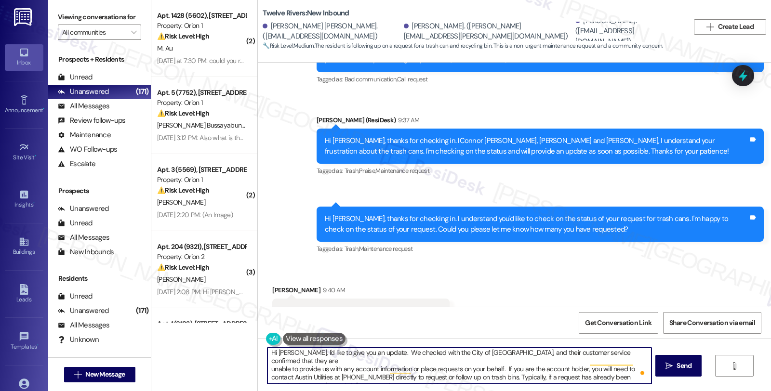
click at [482, 376] on textarea "Hi Nestor, I'd like to give you an update. We checked with the City of Austin, …" at bounding box center [458, 366] width 383 height 36
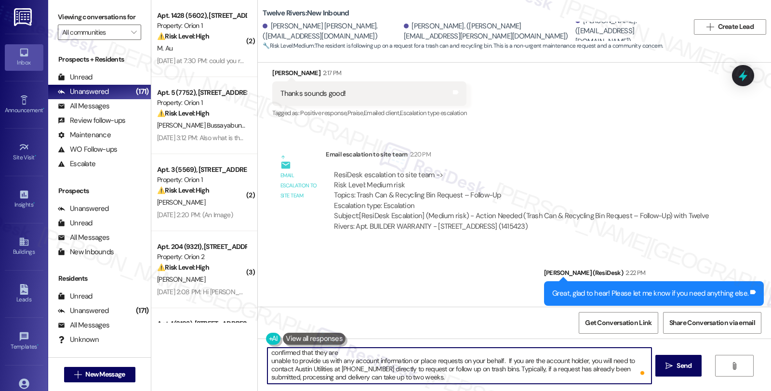
scroll to position [16, 0]
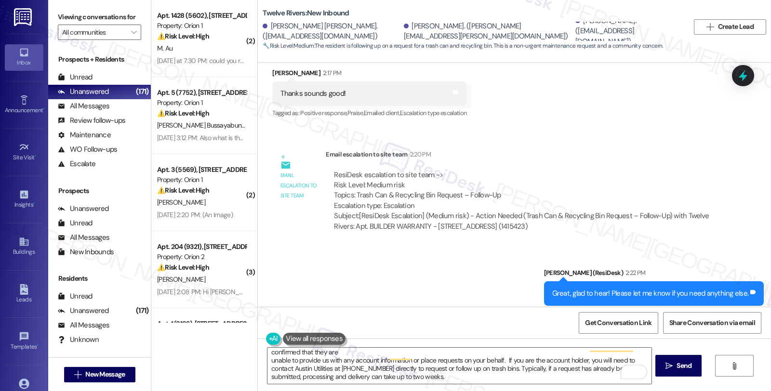
drag, startPoint x: 341, startPoint y: 232, endPoint x: 377, endPoint y: 291, distance: 68.7
click at [341, 246] on div "Sent via SMS Sarah (ResiDesk) 2:22 PM Great, glad to hear! Please let me know i…" at bounding box center [514, 286] width 513 height 81
click at [381, 383] on textarea "Hi Nestor, I'd like to give you an update. We checked with the City of Austin, …" at bounding box center [458, 366] width 383 height 36
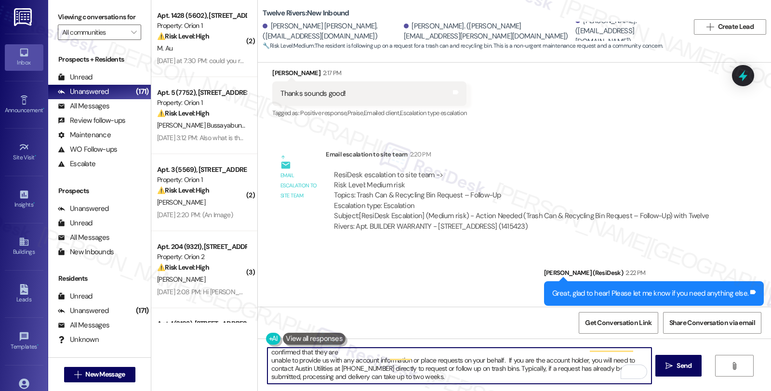
paste textarea "Should you have other concerns, please feel free to reach out. Have a great day!"
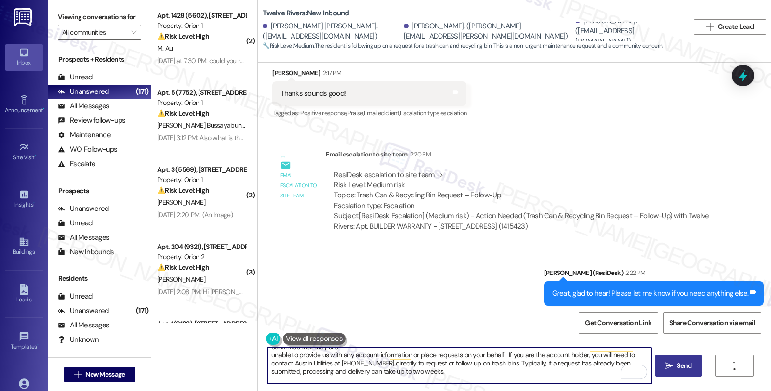
type textarea "Hi Nestor, I'd like to give you an update. We checked with the City of Austin, …"
click at [671, 368] on span " Send" at bounding box center [678, 366] width 30 height 10
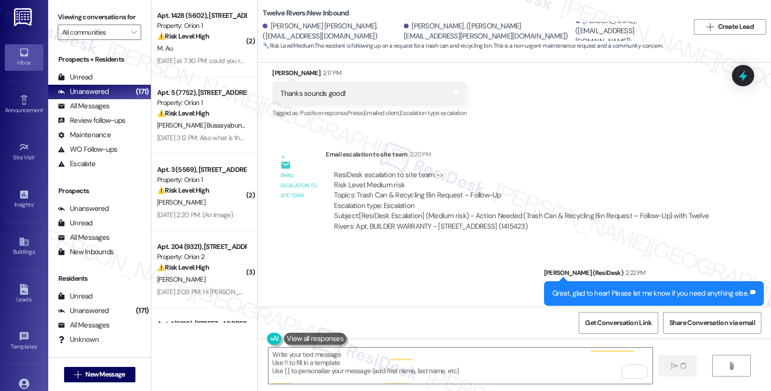
scroll to position [0, 0]
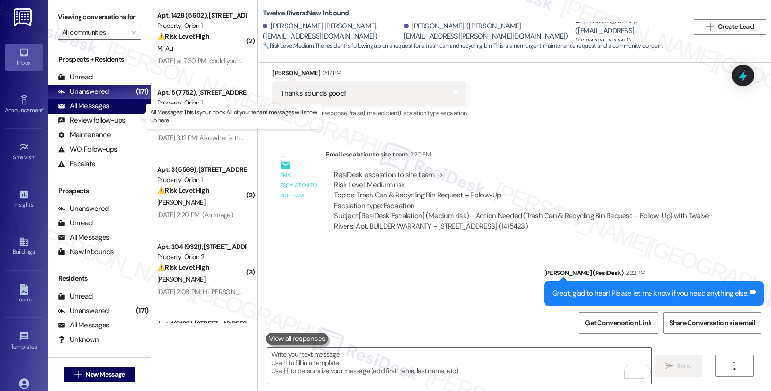
click at [114, 114] on div "All Messages (undefined)" at bounding box center [99, 106] width 103 height 14
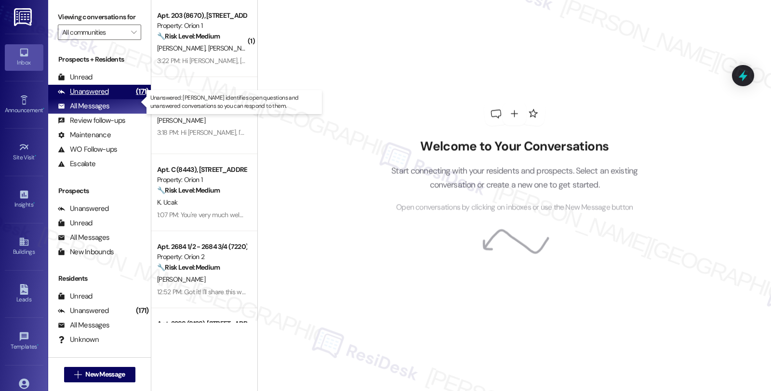
click at [114, 99] on div "Unanswered (171)" at bounding box center [99, 92] width 103 height 14
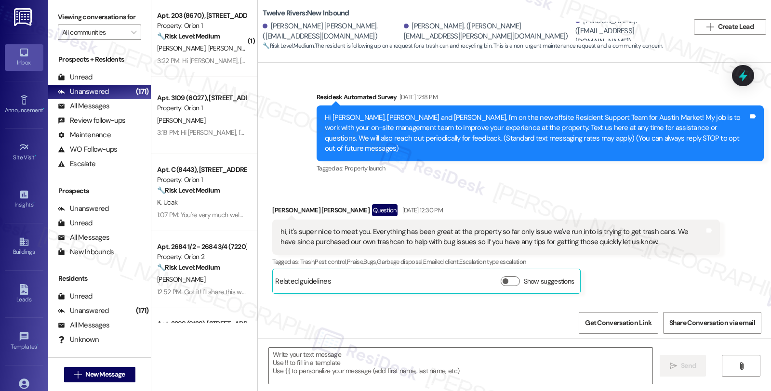
scroll to position [3131, 0]
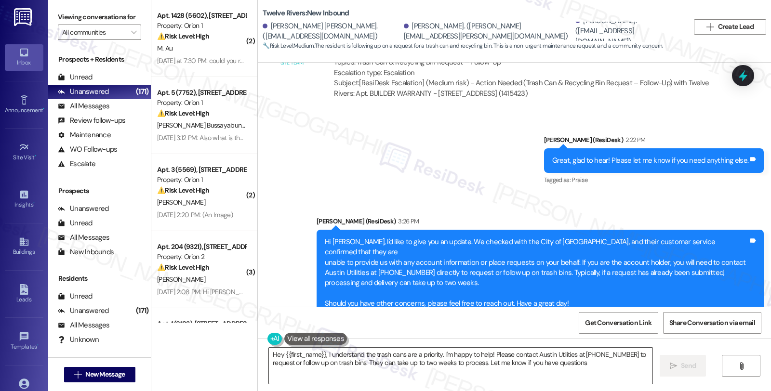
type textarea "Hey {{first_name}}, I understand the trash cans are a priority. I'm happy to he…"
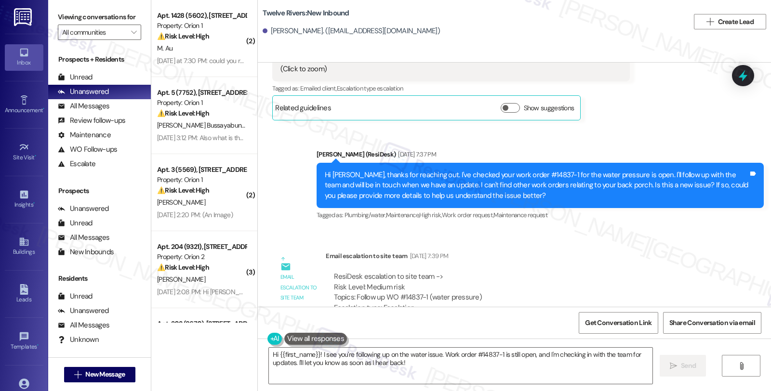
scroll to position [3385, 0]
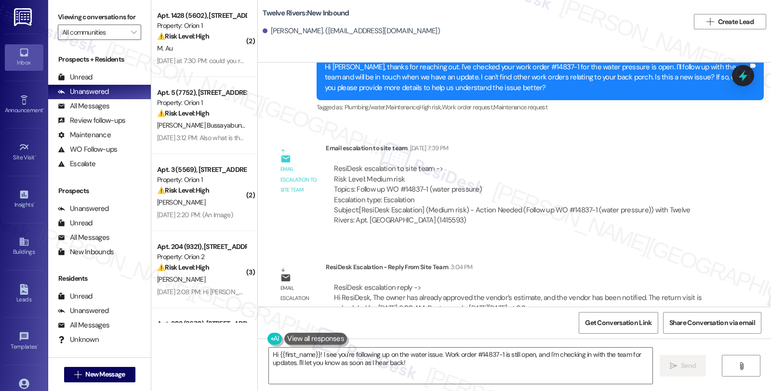
drag, startPoint x: 646, startPoint y: 233, endPoint x: 637, endPoint y: 235, distance: 9.7
click at [646, 255] on div "Email escalation reply ResiDesk Escalation - Reply From Site Team 3:04 PM ResiD…" at bounding box center [495, 291] width 461 height 73
click at [668, 205] on div "Subject: [ResiDesk Escalation] (Medium risk) - Action Needed (Follow up WO #148…" at bounding box center [522, 215] width 377 height 21
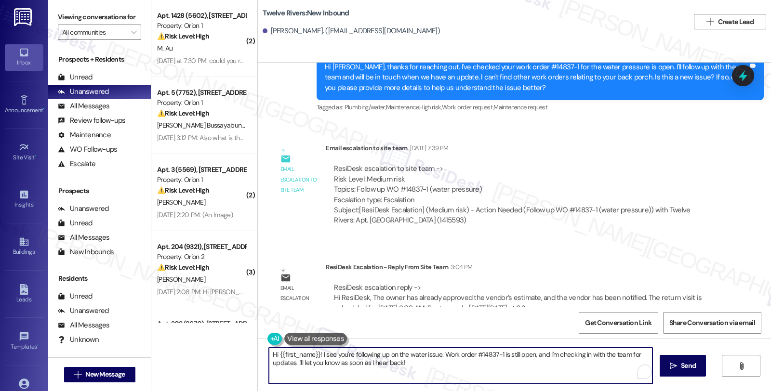
drag, startPoint x: 312, startPoint y: 355, endPoint x: 431, endPoint y: 369, distance: 119.8
click at [431, 369] on textarea "Hi {{first_name}}! I see you're following up on the water issue. Work order #14…" at bounding box center [460, 366] width 383 height 36
click at [407, 361] on textarea "Hi {{first_name}}! I see you're following up on the water issue. Work order #14…" at bounding box center [460, 366] width 383 height 36
click at [317, 354] on textarea "Hi {{first_name}}! I see you're following up on the water issue. Work order #14…" at bounding box center [460, 366] width 383 height 36
drag, startPoint x: 312, startPoint y: 353, endPoint x: 451, endPoint y: 371, distance: 140.9
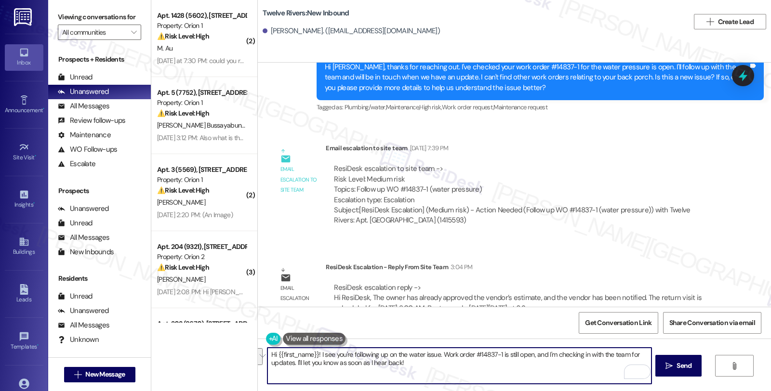
click at [451, 371] on textarea "Hi {{first_name}}! I see you're following up on the water issue. Work order #14…" at bounding box center [458, 366] width 383 height 36
paste textarea "The owner has already approved the vendor’s estimate, and the vendor has been n…"
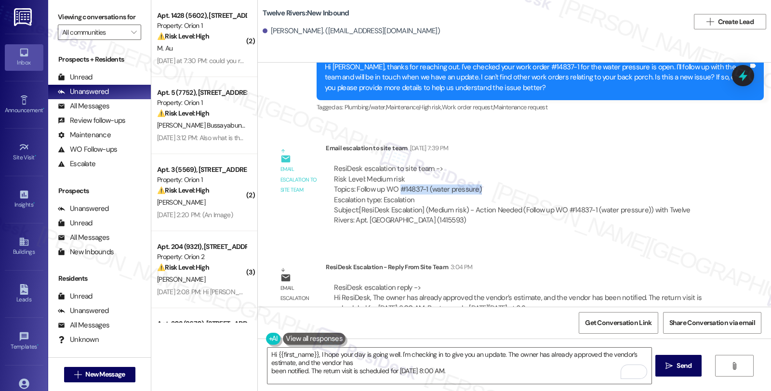
drag, startPoint x: 392, startPoint y: 167, endPoint x: 481, endPoint y: 168, distance: 89.1
click at [481, 168] on div "ResiDesk escalation to site team -> Risk Level: Medium risk Topics: Follow up W…" at bounding box center [522, 184] width 377 height 41
copy div "#14837-1 (water pressure)"
click at [495, 355] on textarea "Hi {{first_name}}, I hope your day is going well. I'm checking in to give you a…" at bounding box center [458, 366] width 383 height 36
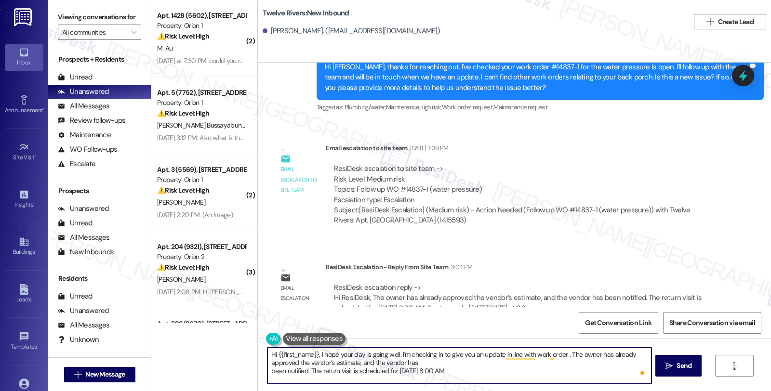
paste textarea "#14837-1 (water pressure)"
click at [641, 354] on textarea "Hi {{first_name}}, I hope your day is going well. I'm checking in to give you a…" at bounding box center [458, 366] width 383 height 36
click at [643, 353] on textarea "Hi {{first_name}}, I hope your day is going well. I'm checking in to give you a…" at bounding box center [458, 366] width 383 height 36
click at [312, 365] on textarea "Hi {{first_name}}, I hope your day is going well. I'm checking in to give you a…" at bounding box center [458, 366] width 383 height 36
click at [311, 360] on textarea "Hi {{first_name}}, I hope your day is going well. I'm checking in to give you a…" at bounding box center [458, 366] width 383 height 36
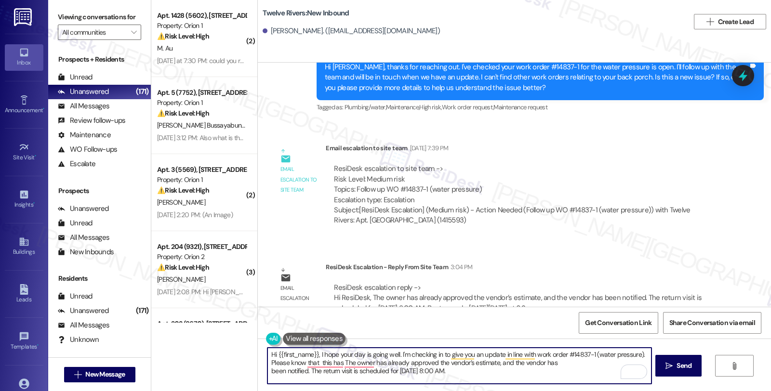
click at [504, 363] on textarea "Hi {{first_name}}, I hope your day is going well. I'm checking in to give you a…" at bounding box center [458, 366] width 383 height 36
click at [386, 360] on textarea "Hi {{first_name}}, I hope your day is going well. I'm checking in to give you a…" at bounding box center [458, 366] width 383 height 36
click at [305, 370] on textarea "Hi {{first_name}}, I hope your day is going well. I'm checking in to give you a…" at bounding box center [458, 366] width 383 height 36
click at [557, 363] on textarea "Hi {{first_name}}, I hope your day is going well. I'm checking in to give you a…" at bounding box center [458, 366] width 383 height 36
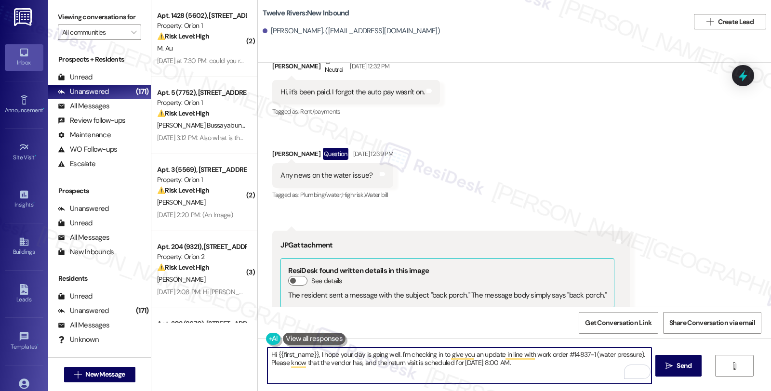
scroll to position [2797, 0]
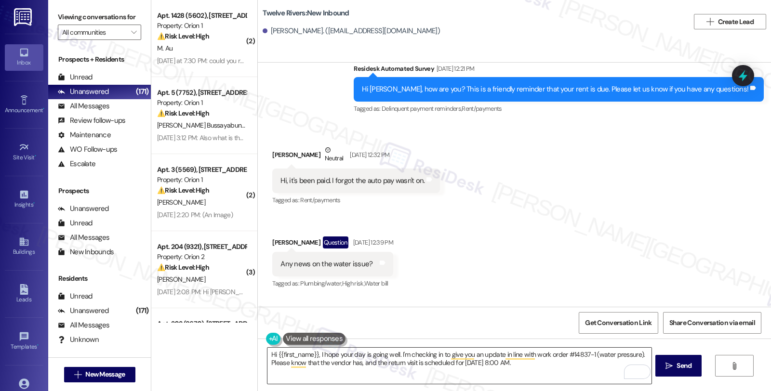
click at [407, 376] on textarea "Hi {{first_name}}, I hope your day is going well. I'm checking in to give you a…" at bounding box center [458, 366] width 383 height 36
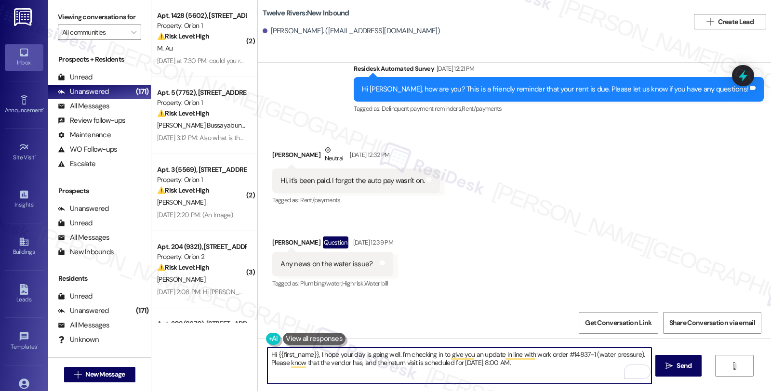
click at [541, 364] on textarea "Hi {{first_name}}, I hope your day is going well. I'm checking in to give you a…" at bounding box center [458, 366] width 383 height 36
paste textarea "Should you have other concerns, please feel free to reach out. Have a great day!"
click at [342, 372] on textarea "Hi {{first_name}}, I hope your day is going well. I'm checking in to give you a…" at bounding box center [458, 366] width 383 height 36
type textarea "Hi {{first_name}}, I hope your day is going well. I'm checking in to give you a…"
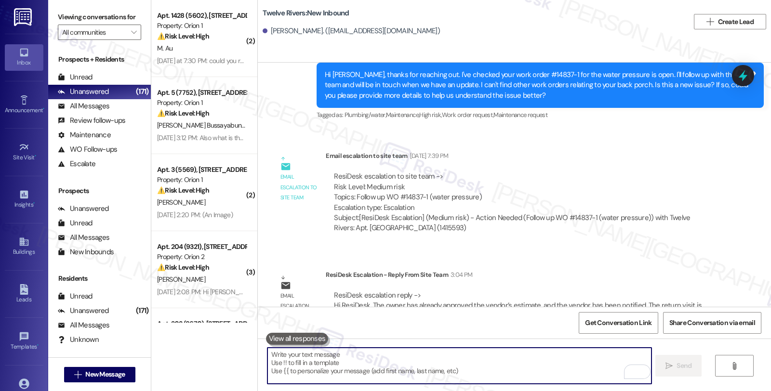
scroll to position [3385, 0]
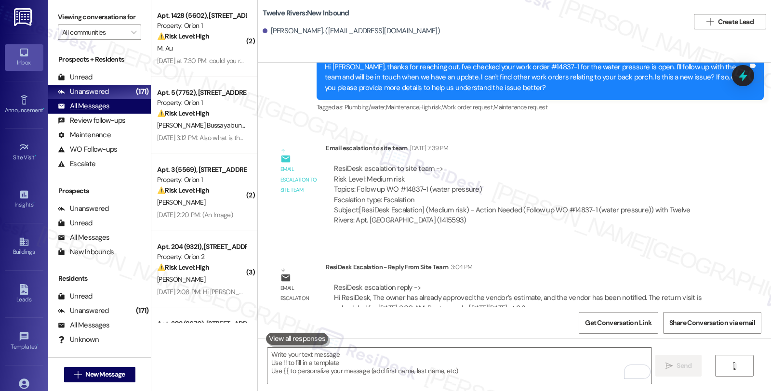
click at [118, 114] on div "All Messages (undefined)" at bounding box center [99, 106] width 103 height 14
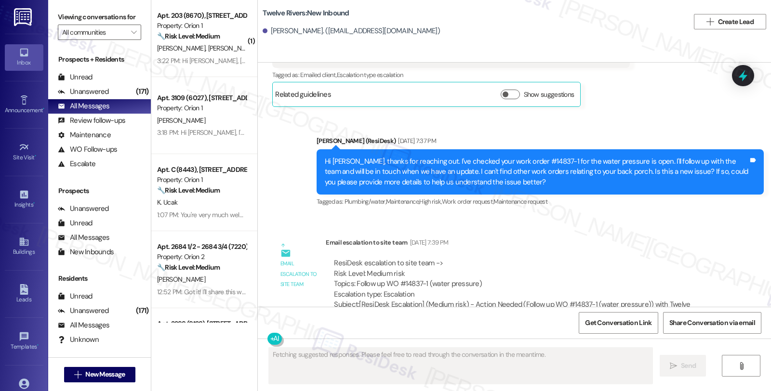
scroll to position [3488, 0]
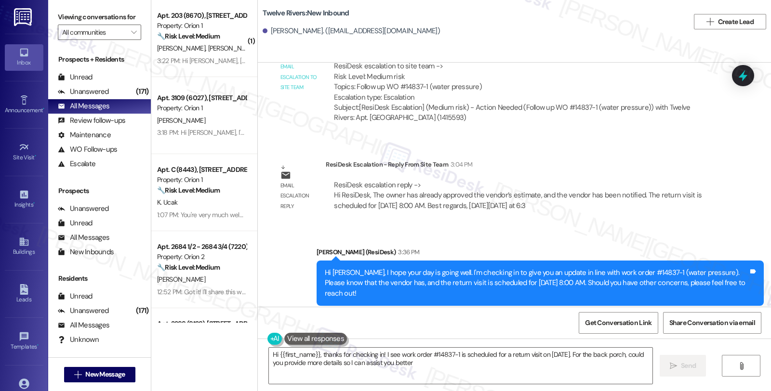
type textarea "Hi {{first_name}}, thanks for checking in! I see work order #14837-1 is schedul…"
click at [718, 187] on div "Email escalation reply ResiDesk Escalation - Reply From Site Team 3:04 PM ResiD…" at bounding box center [495, 188] width 461 height 73
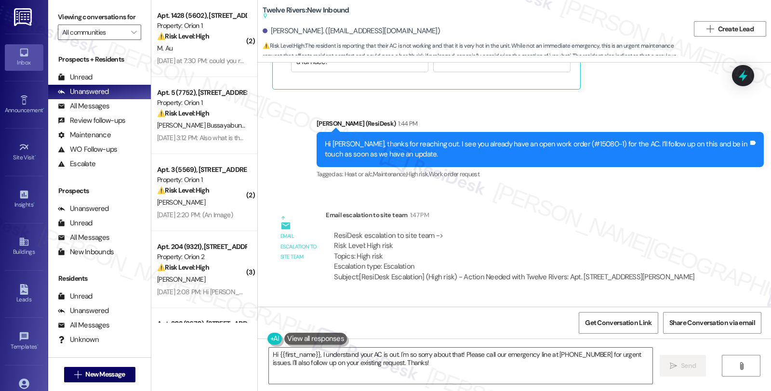
scroll to position [1594, 0]
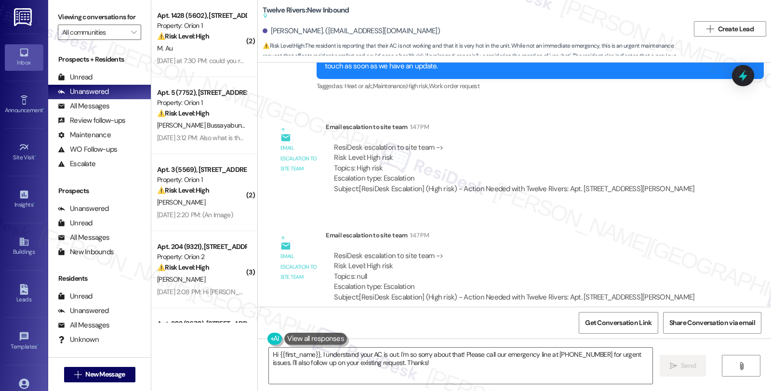
click at [648, 244] on div "ResiDesk escalation to site team -> Risk Level: High risk Topics: null Escalati…" at bounding box center [514, 277] width 377 height 66
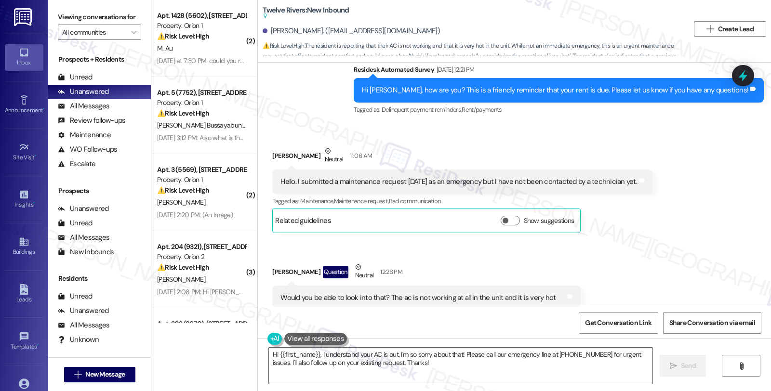
scroll to position [1273, 0]
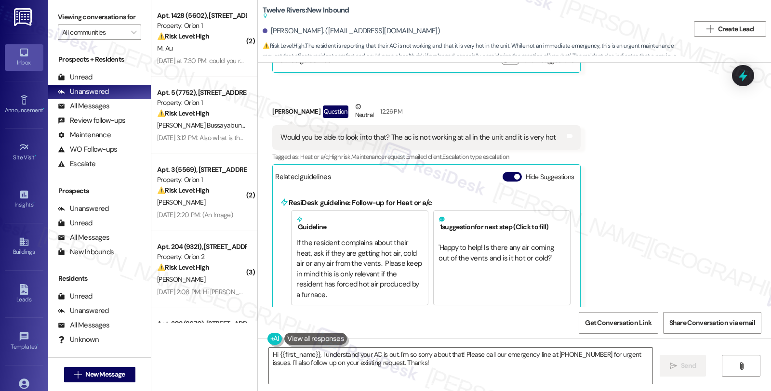
click at [619, 225] on div "Received via SMS Cynthia Valencia Neutral 11:06 AM Hello. I submitted a mainten…" at bounding box center [514, 147] width 513 height 366
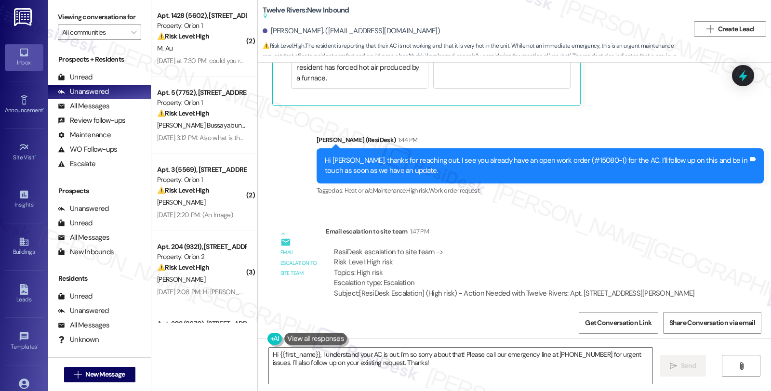
scroll to position [1487, 0]
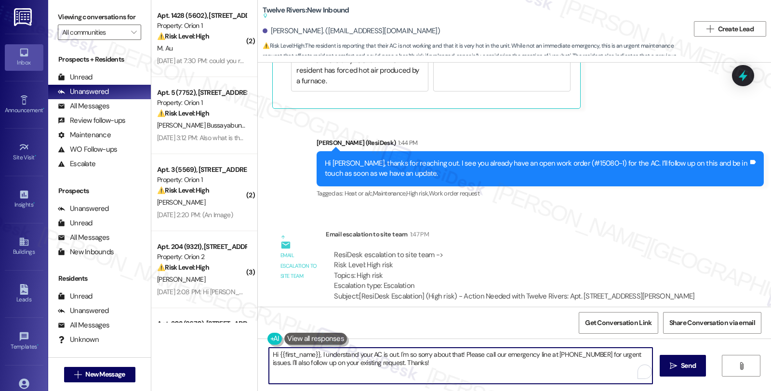
drag, startPoint x: 264, startPoint y: 355, endPoint x: 466, endPoint y: 372, distance: 203.0
click at [466, 372] on textarea "Hi {{first_name}}, I understand your AC is out. I'm so sorry about that! Please…" at bounding box center [460, 366] width 383 height 36
paste textarea "I've assigned a vendor to this emergency work order and they should be reaching…"
click at [267, 356] on textarea "I've assigned a vendor to this emergency work order and they should be reaching…" at bounding box center [458, 366] width 383 height 36
click at [409, 354] on textarea "Here's a quick update. We've assigned a vendor to this emergency work order and…" at bounding box center [458, 366] width 383 height 36
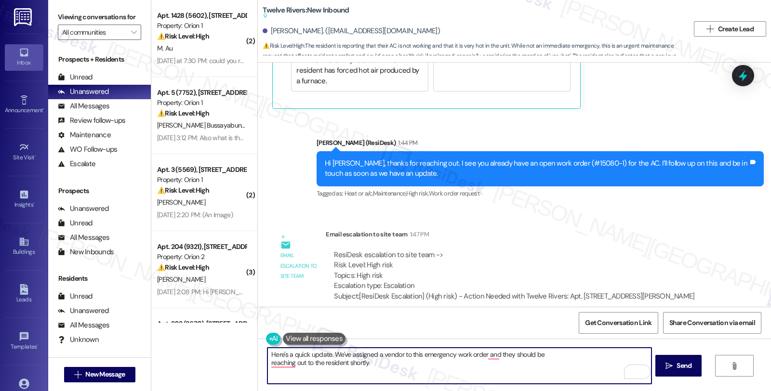
click at [409, 354] on textarea "Here's a quick update. We've assigned a vendor to this emergency work order and…" at bounding box center [458, 366] width 383 height 36
click at [563, 355] on textarea "Here's a quick update. We've assigned a vendor to your emergency work order, an…" at bounding box center [458, 366] width 383 height 36
click at [589, 353] on textarea "Here's a quick update. We've assigned a vendor to your emergency work order, an…" at bounding box center [458, 366] width 383 height 36
click at [620, 354] on textarea "Here's a quick update. We've assigned a vendor to your emergency work order, an…" at bounding box center [458, 366] width 383 height 36
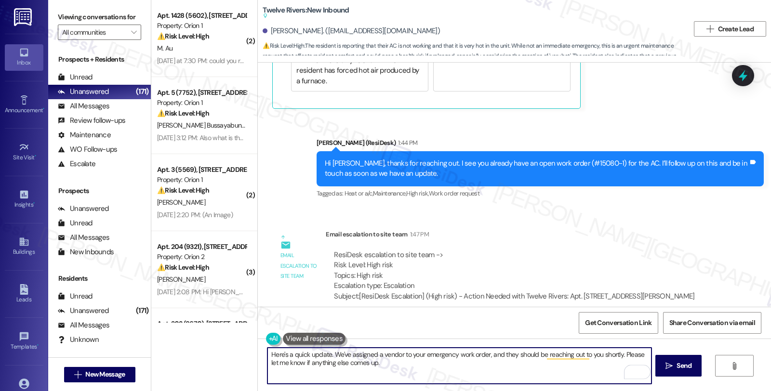
click at [401, 364] on textarea "Here's a quick update. We've assigned a vendor to your emergency work order, an…" at bounding box center [458, 366] width 383 height 36
type textarea "Here's a quick update. We've assigned a vendor to your emergency work order, an…"
click at [672, 356] on button " Send" at bounding box center [678, 366] width 47 height 22
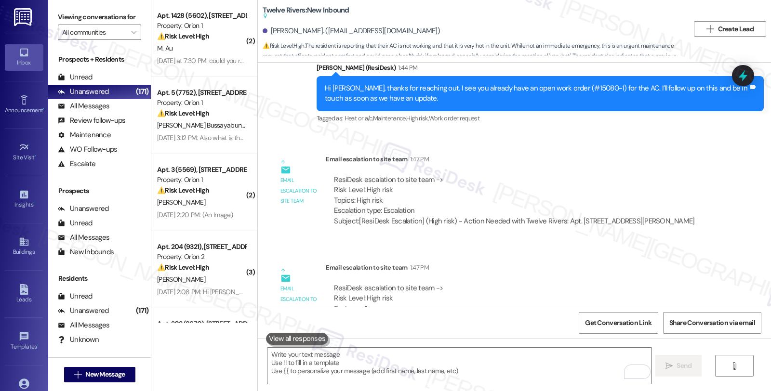
scroll to position [1594, 0]
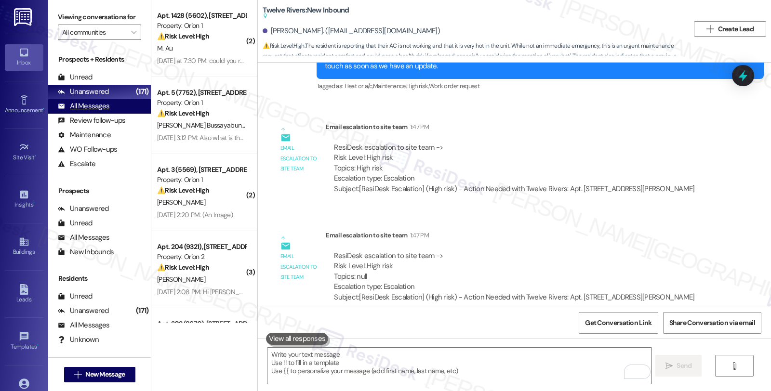
click at [101, 111] on div "All Messages" at bounding box center [84, 106] width 52 height 10
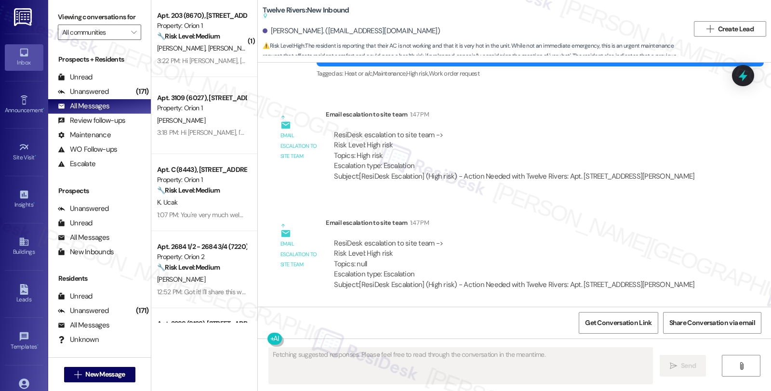
scroll to position [1686, 0]
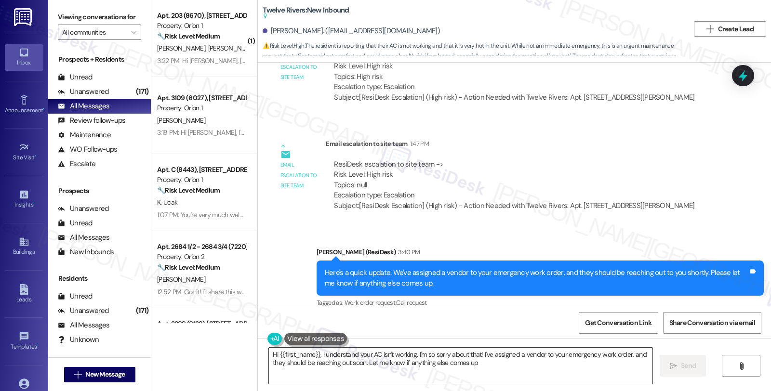
type textarea "Hi {{first_name}}, I understand your AC isn't working. I'm so sorry about that!…"
click at [713, 128] on div "Survey, sent via SMS Residesk Automated Survey Jul 02, 2025 at 12:19 PM Hi Cynt…" at bounding box center [514, 185] width 513 height 244
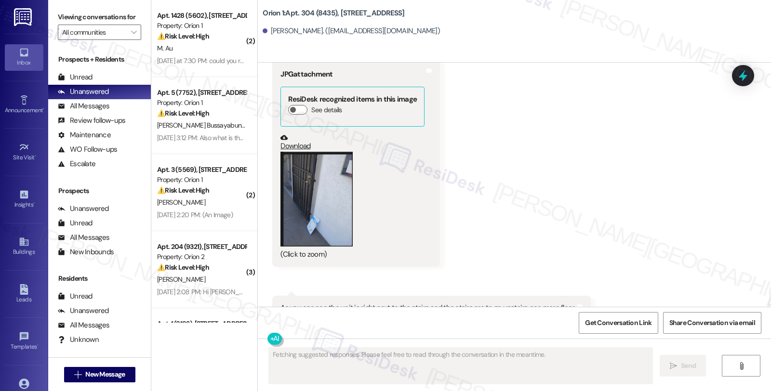
scroll to position [184, 0]
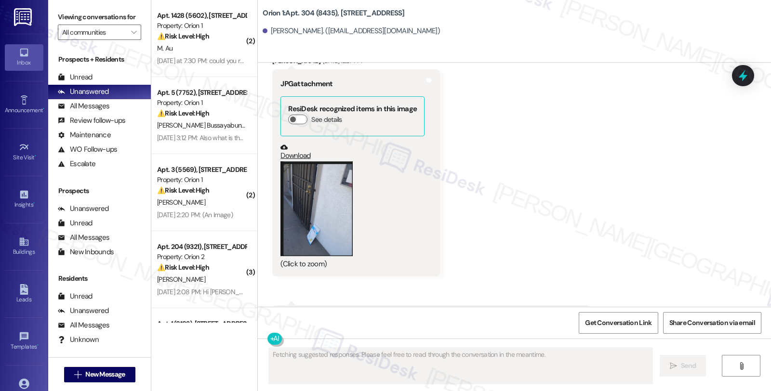
click at [283, 222] on button "Zoom image" at bounding box center [316, 208] width 72 height 95
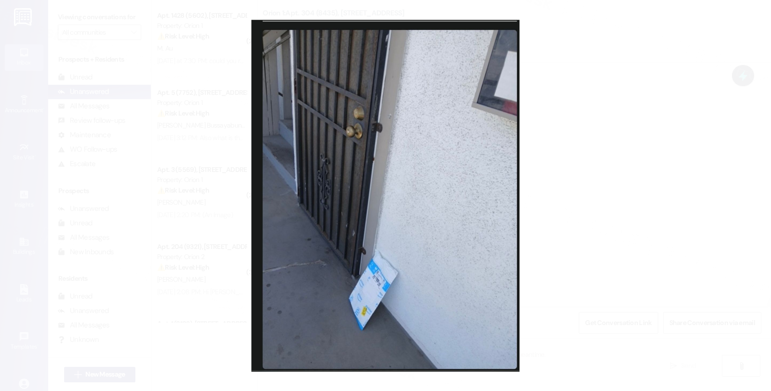
click at [625, 199] on button "Unzoom image" at bounding box center [385, 195] width 771 height 391
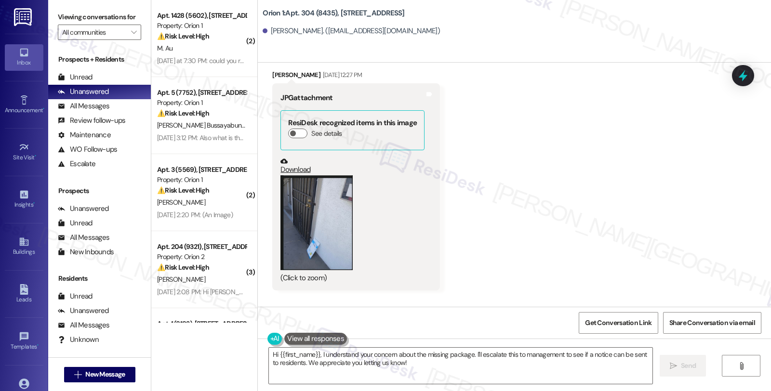
scroll to position [160, 0]
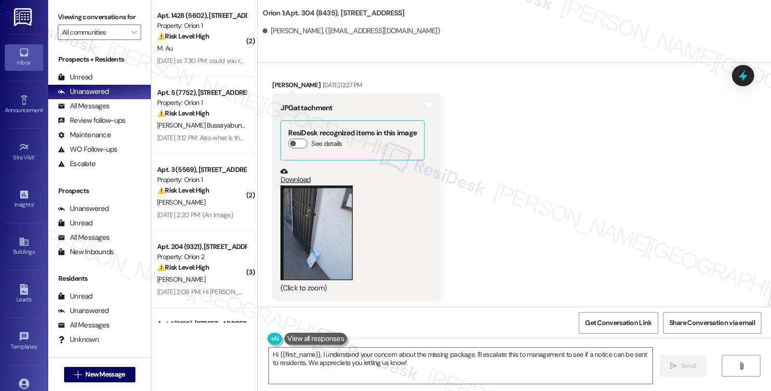
click at [315, 197] on button "Zoom image" at bounding box center [316, 232] width 72 height 95
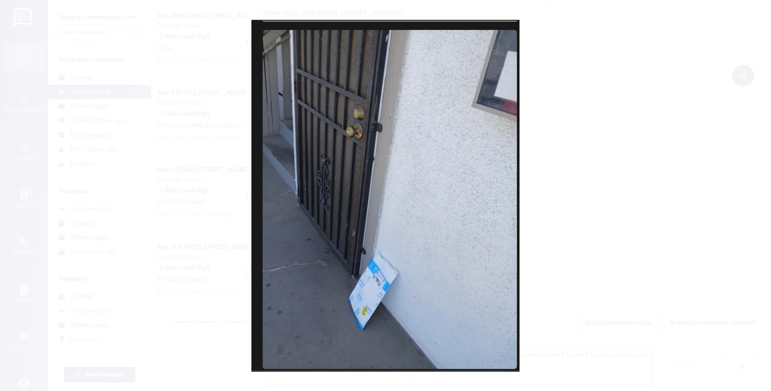
click at [663, 135] on button "Unzoom image" at bounding box center [385, 195] width 771 height 391
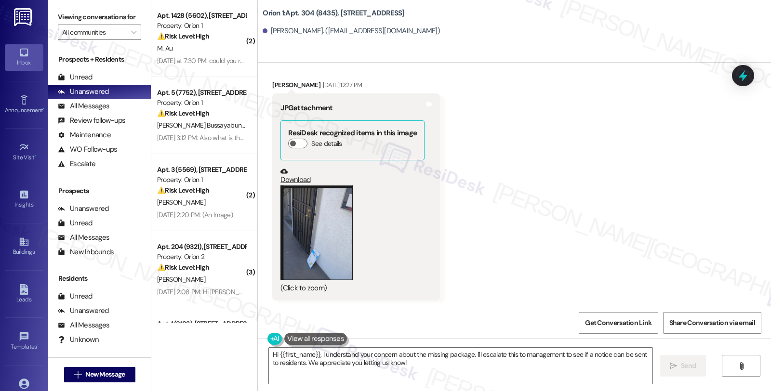
click at [310, 248] on button "Zoom image" at bounding box center [316, 232] width 72 height 95
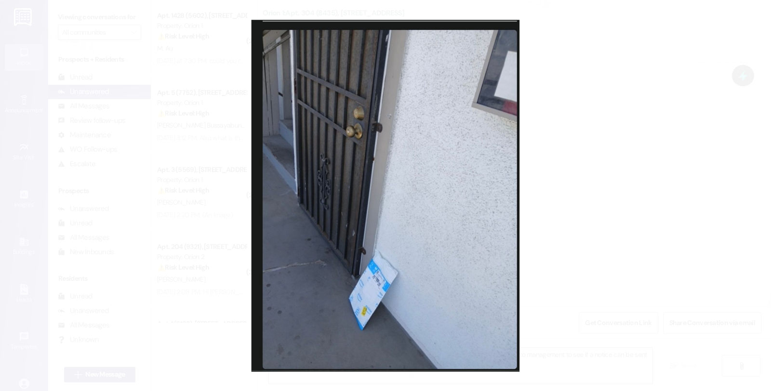
click at [594, 185] on button "Unzoom image" at bounding box center [385, 195] width 771 height 391
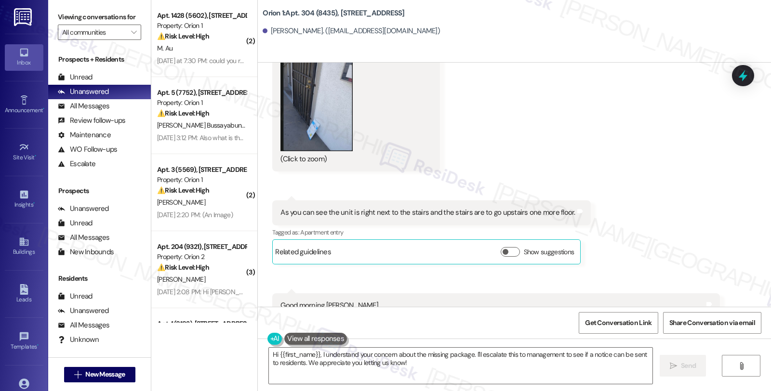
scroll to position [398, 0]
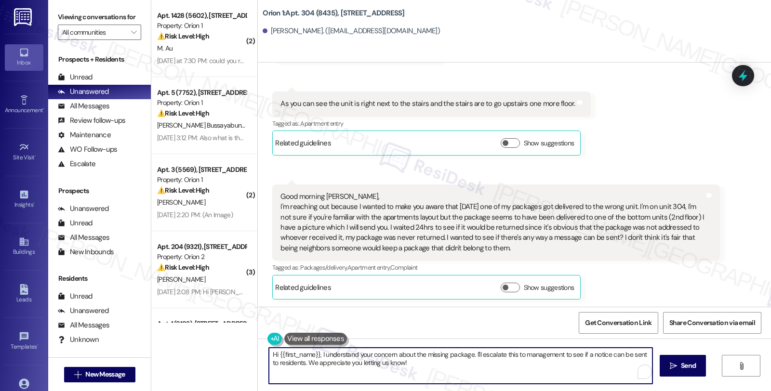
drag, startPoint x: 469, startPoint y: 353, endPoint x: 513, endPoint y: 374, distance: 49.8
click at [513, 374] on textarea "Hi {{first_name}}, I understand your concern about the missing package. I'll es…" at bounding box center [460, 366] width 383 height 36
click at [425, 371] on textarea "Hi {{first_name}}, I understand your concern about the missing package. I'm sor…" at bounding box center [458, 366] width 383 height 36
type textarea "Hi {{first_name}}, I understand your concern about the missing package. I'm sor…"
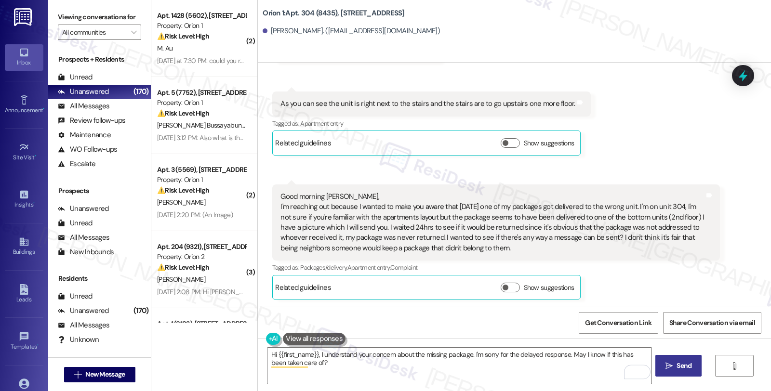
click at [674, 363] on span "Send" at bounding box center [683, 366] width 19 height 10
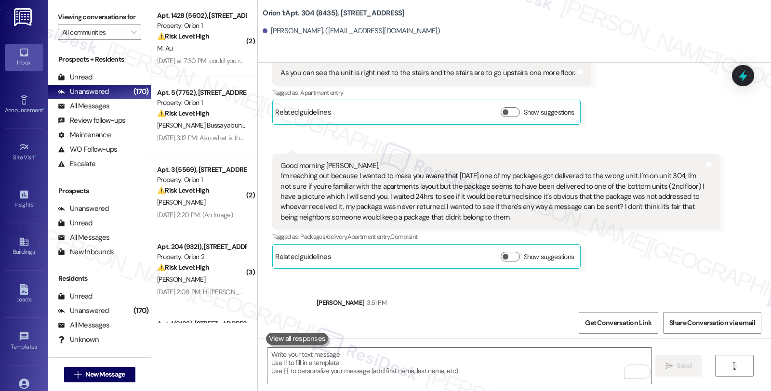
scroll to position [465, 0]
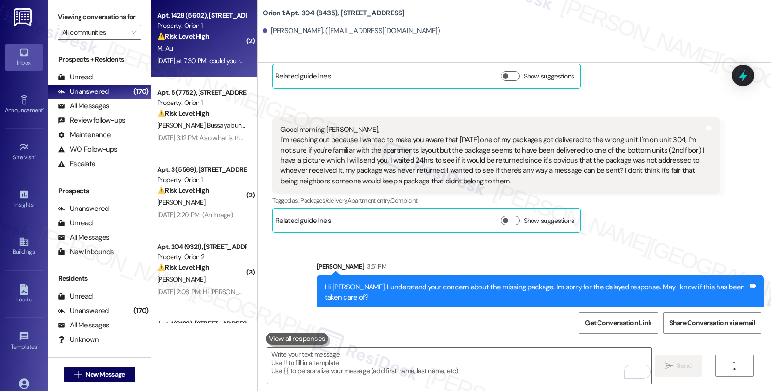
click at [224, 28] on div "Property: Orion 1" at bounding box center [201, 26] width 89 height 10
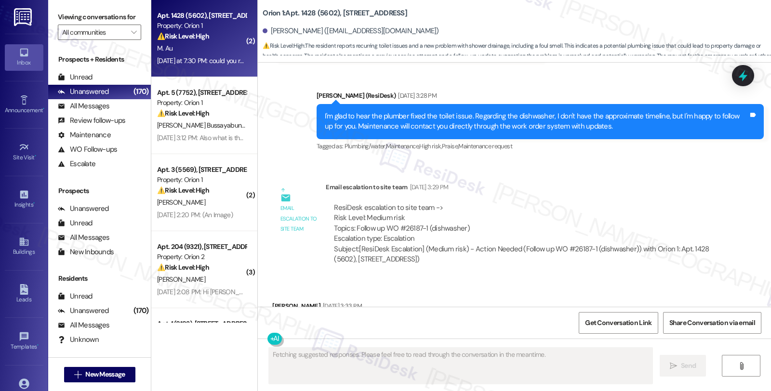
scroll to position [1894, 0]
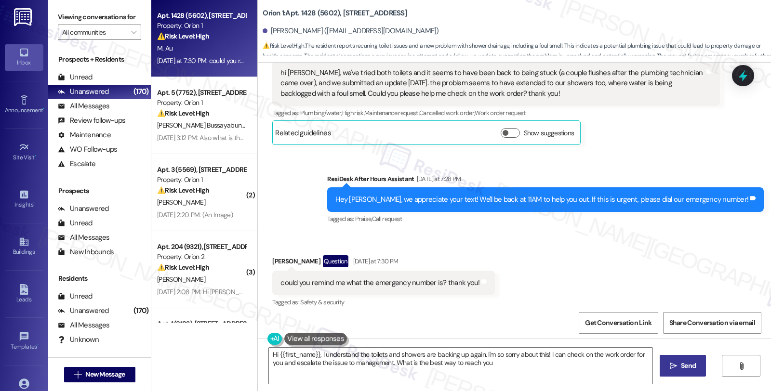
type textarea "Hi {{first_name}}, I understand the toilets and showers are backing up again. I…"
click at [507, 128] on button "Show suggestions" at bounding box center [509, 133] width 19 height 10
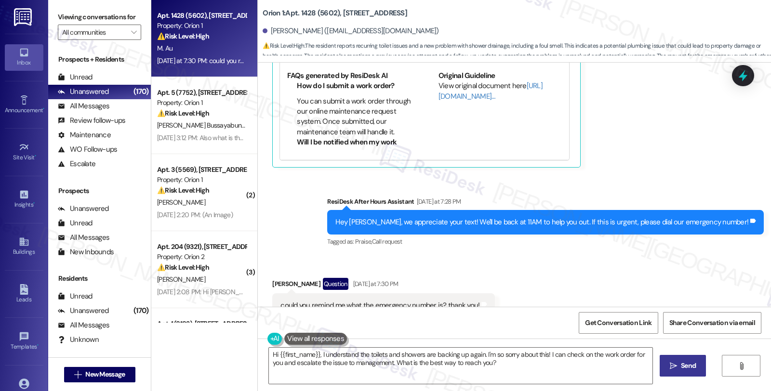
scroll to position [2050, 0]
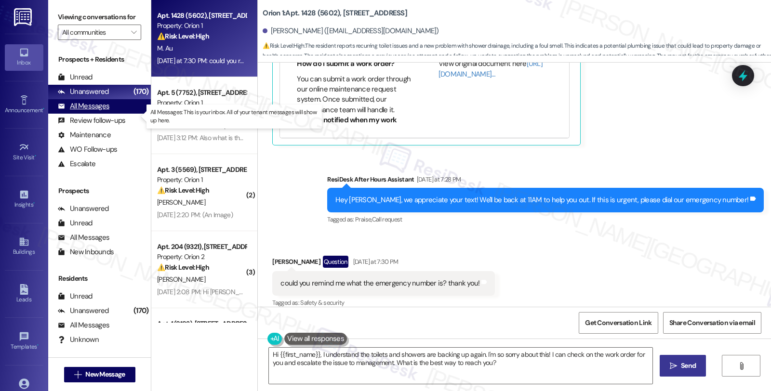
click at [104, 111] on div "All Messages" at bounding box center [84, 106] width 52 height 10
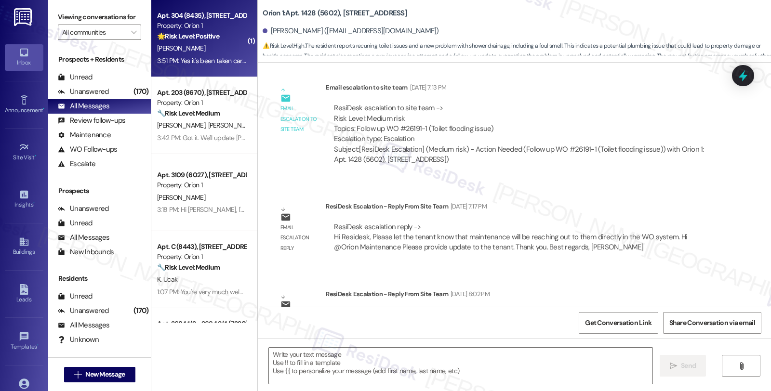
click at [218, 38] on div "🌟 Risk Level: Positive The resident confirms the issue is resolved and expresse…" at bounding box center [201, 36] width 89 height 10
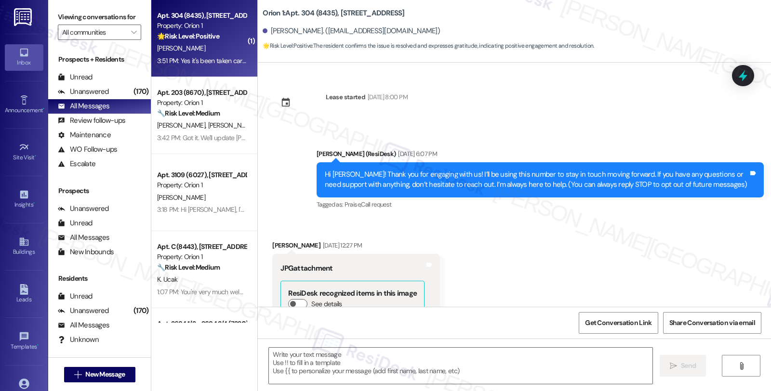
scroll to position [561, 0]
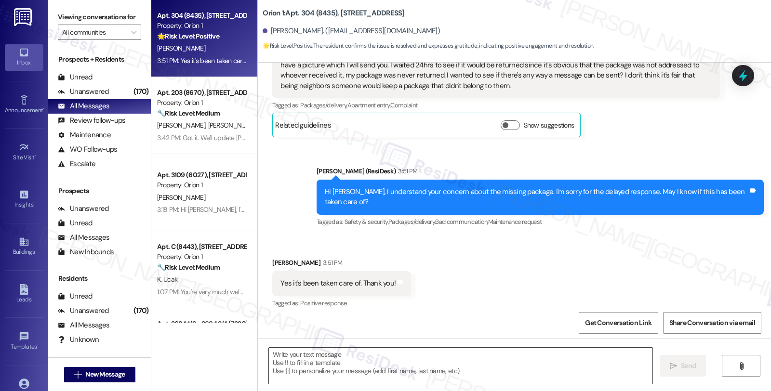
click at [319, 353] on textarea at bounding box center [460, 366] width 383 height 36
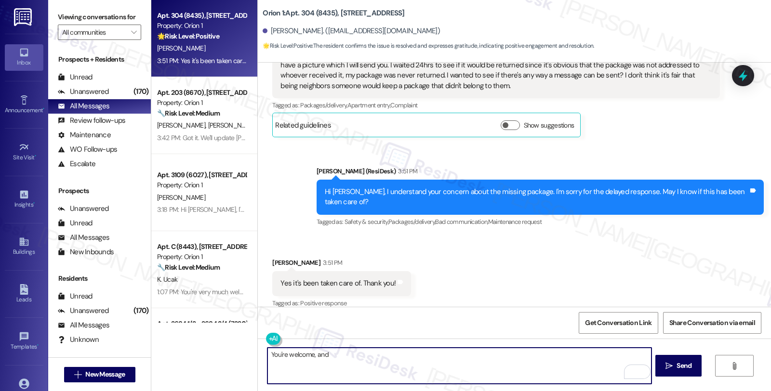
drag, startPoint x: 348, startPoint y: 352, endPoint x: 210, endPoint y: 352, distance: 138.2
click at [210, 352] on div "Apt. 304 (8435), 1881 Jefferson Blvd Property: Orion 1 🌟 Risk Level: Positive T…" at bounding box center [460, 195] width 619 height 391
type textarea "I'm glad to hear that it has been taken care of! Please feel free to reach out …"
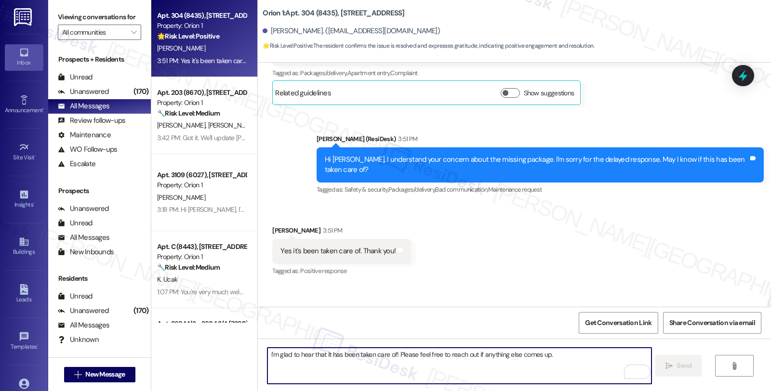
scroll to position [628, 0]
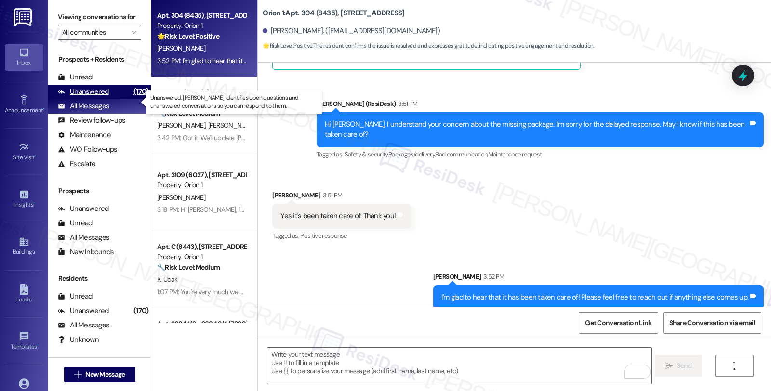
click at [106, 97] on div "Unanswered" at bounding box center [83, 92] width 51 height 10
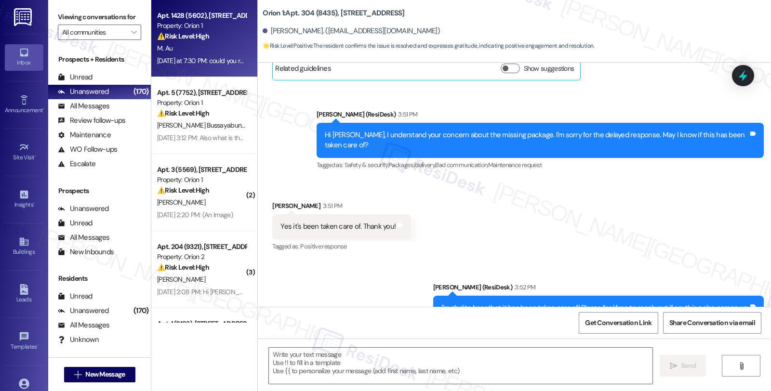
click at [229, 45] on div "M. Au" at bounding box center [201, 48] width 91 height 12
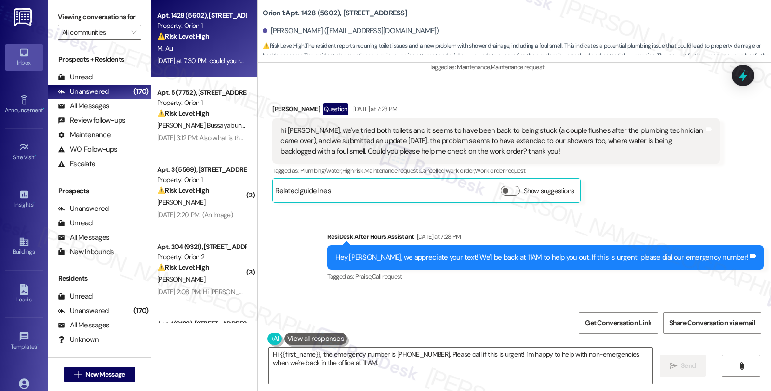
scroll to position [1894, 0]
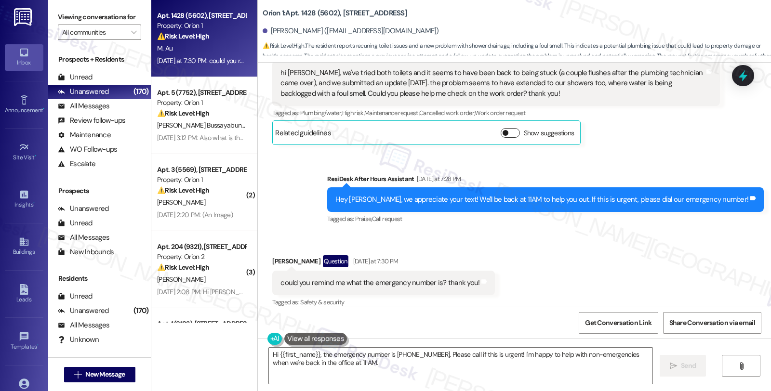
click at [508, 128] on button "Show suggestions" at bounding box center [509, 133] width 19 height 10
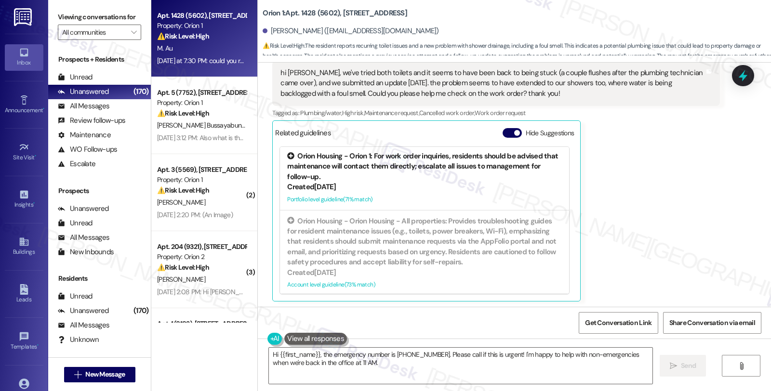
scroll to position [150, 0]
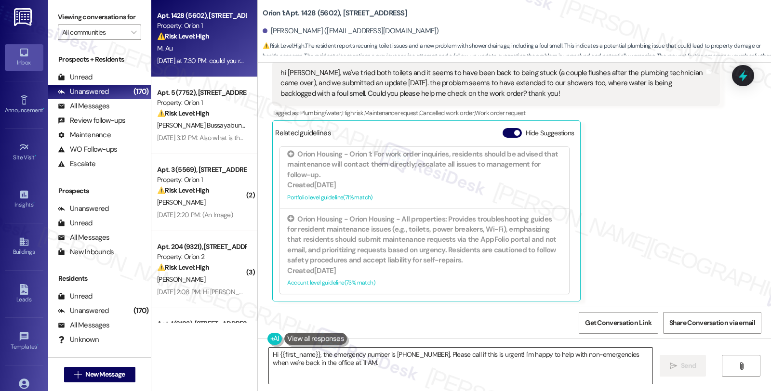
click at [425, 358] on textarea "Hi {{first_name}}, the emergency number is (310)616-6684. Please call if this i…" at bounding box center [460, 366] width 383 height 36
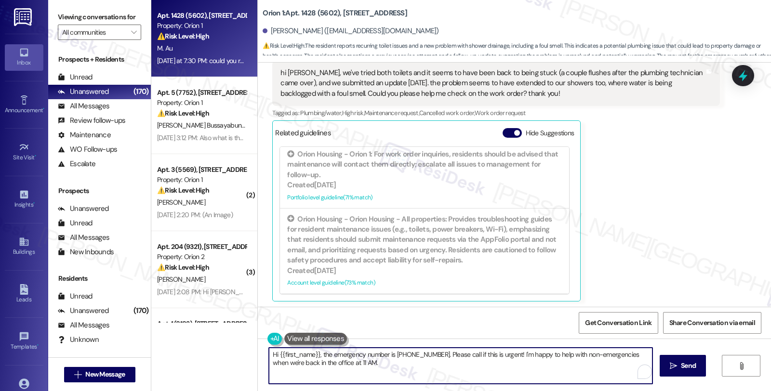
click at [425, 358] on textarea "Hi {{first_name}}, the emergency number is (310)616-6684. Please call if this i…" at bounding box center [460, 366] width 383 height 36
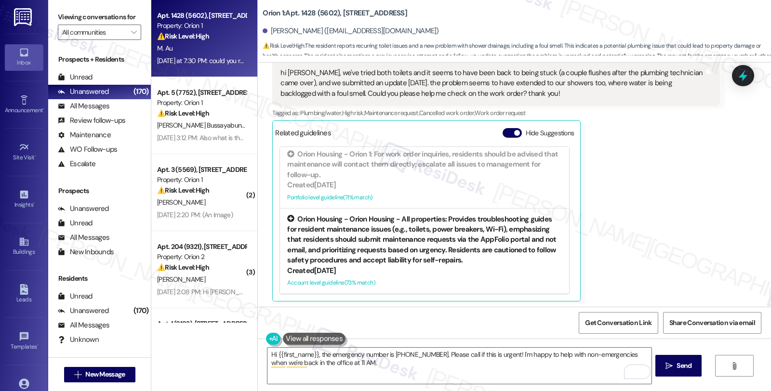
click at [404, 217] on div "Orion Housing - Orion Housing - All properties: Provides troubleshooting guides…" at bounding box center [424, 240] width 275 height 52
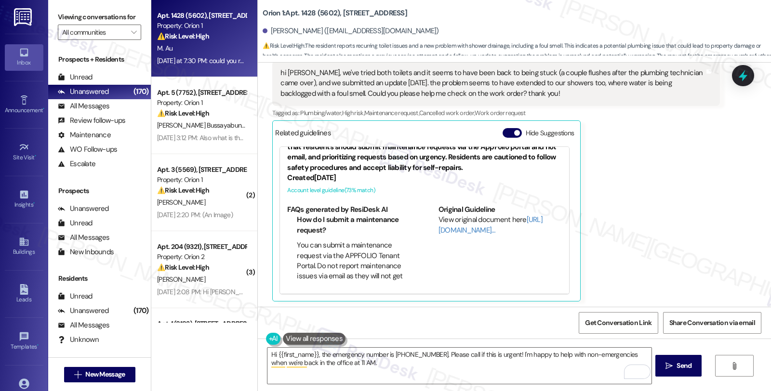
scroll to position [58, 0]
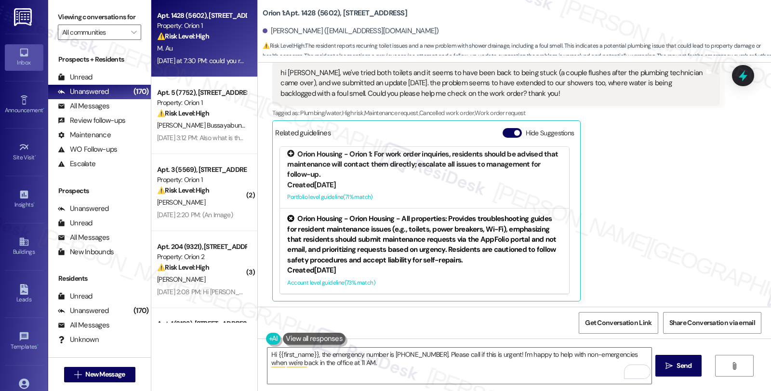
click at [427, 180] on div "Created 2 months ago" at bounding box center [424, 185] width 275 height 10
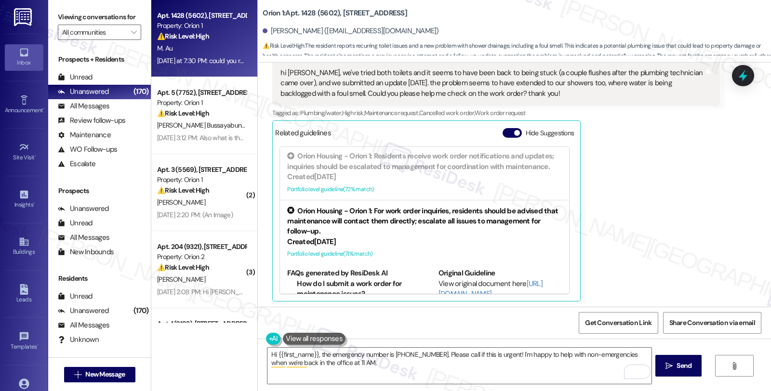
scroll to position [0, 0]
click at [403, 211] on div "Orion Housing - Orion 1: For work order inquiries, residents should be advised …" at bounding box center [424, 222] width 275 height 31
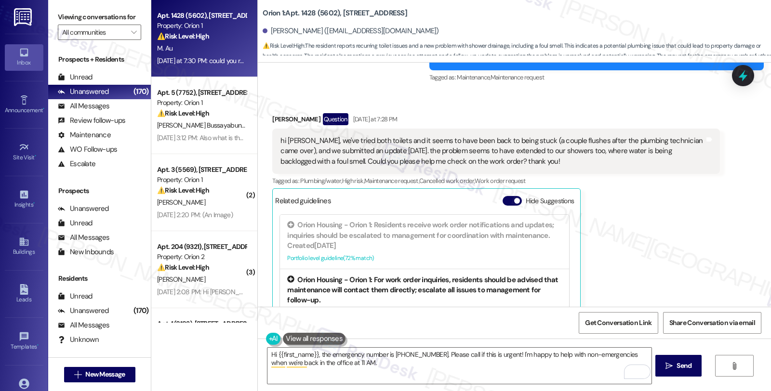
scroll to position [1894, 0]
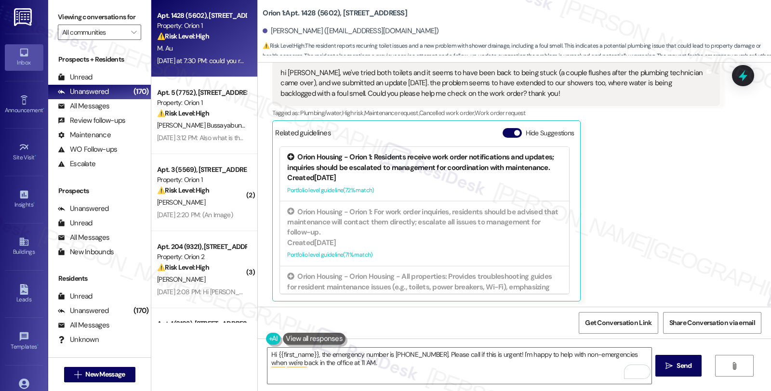
click at [411, 156] on div "Orion Housing - Orion 1: Residents receive work order notifications and updates…" at bounding box center [424, 162] width 275 height 21
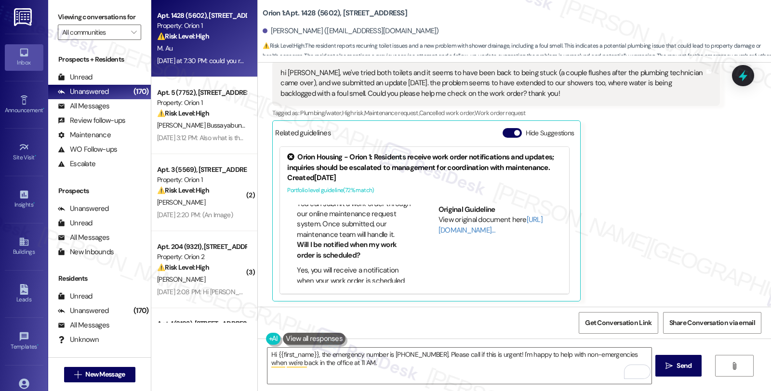
scroll to position [53, 0]
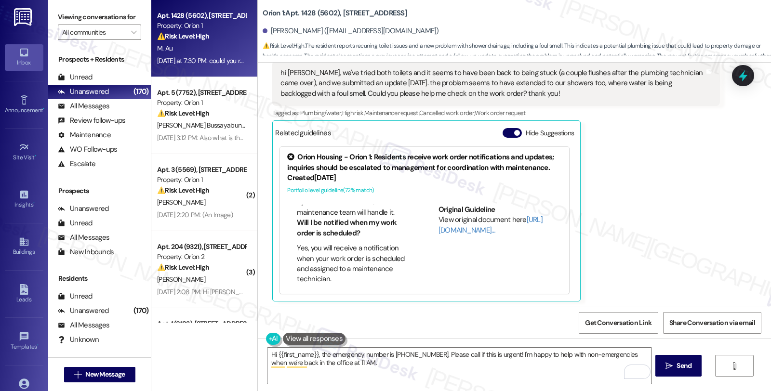
click at [354, 249] on li "Yes, you will receive a notification when your work order is scheduled and assi…" at bounding box center [354, 263] width 114 height 41
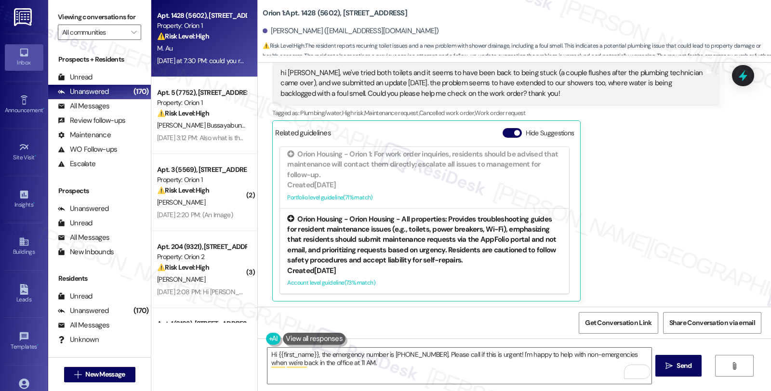
scroll to position [97, 0]
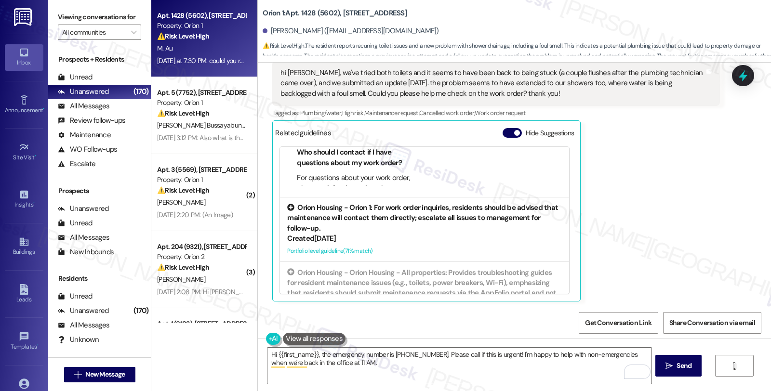
click at [398, 211] on div "Orion Housing - Orion 1: For work order inquiries, residents should be advised …" at bounding box center [424, 218] width 275 height 31
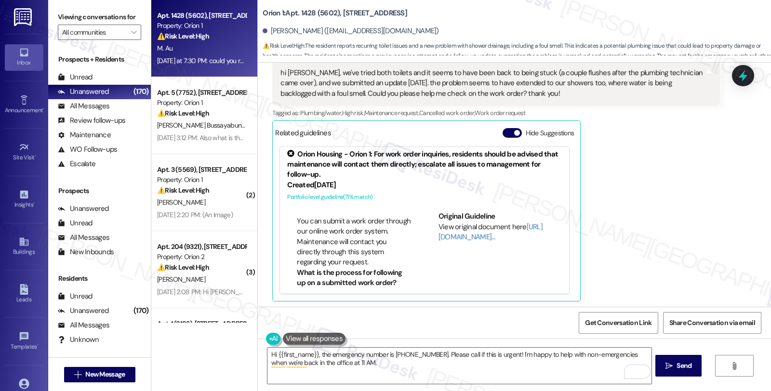
scroll to position [53, 0]
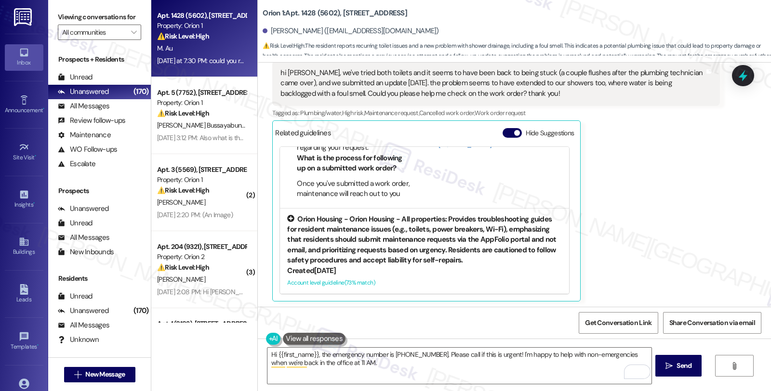
click at [420, 232] on div "Orion Housing - Orion Housing - All properties: Provides troubleshooting guides…" at bounding box center [424, 240] width 275 height 52
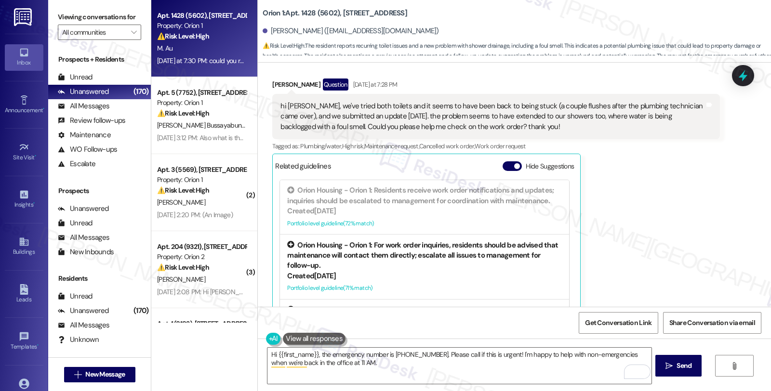
scroll to position [1787, 0]
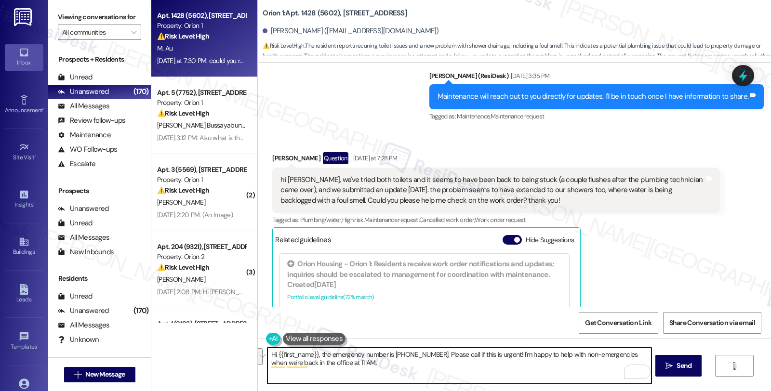
drag, startPoint x: 316, startPoint y: 355, endPoint x: 362, endPoint y: 365, distance: 47.2
click at [362, 365] on textarea "Hi {{first_name}}, the emergency number is (310)616-6684. Please call if this i…" at bounding box center [458, 366] width 383 height 36
paste textarea "For maintenance emergencies, contact maintenance@orionhousing.com or call (310)…"
click at [318, 354] on textarea "Hi {{first_name}}, tFor maintenance emergencies, contact maintenance@orionhousi…" at bounding box center [458, 366] width 383 height 36
click at [297, 362] on textarea "Hi {{first_name}}, thanks for reaching out. For maintenance emergencies, contac…" at bounding box center [458, 366] width 383 height 36
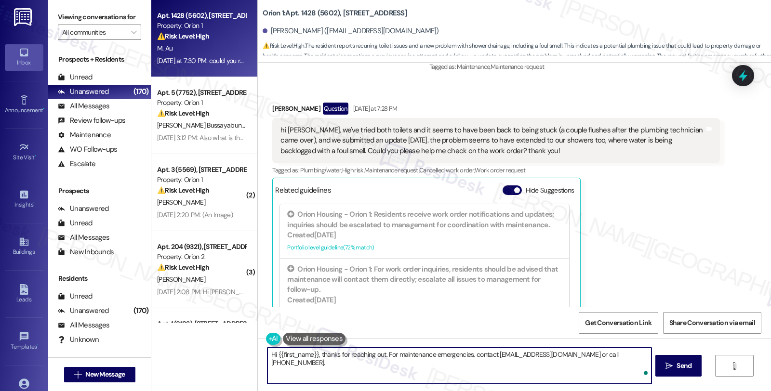
scroll to position [1836, 0]
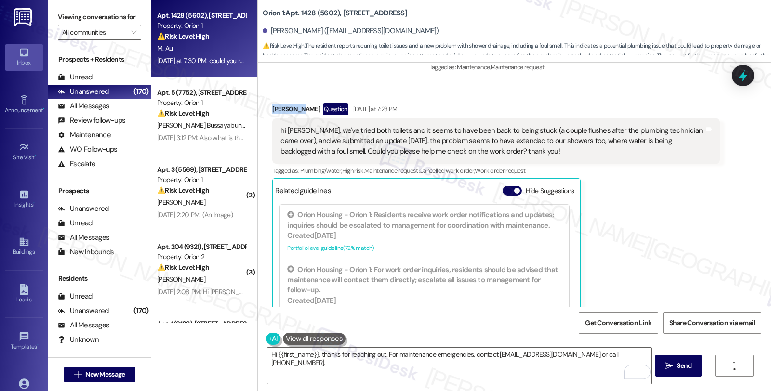
drag, startPoint x: 263, startPoint y: 95, endPoint x: 294, endPoint y: 102, distance: 31.5
click at [294, 102] on div "Received via SMS Marcus Au Question Yesterday at 7:28 PM hi sarah, we've tried …" at bounding box center [495, 231] width 461 height 271
copy div "Marcus Au"
click at [325, 364] on textarea "Hi {{first_name}}, thanks for reaching out. For maintenance emergencies, contac…" at bounding box center [458, 366] width 383 height 36
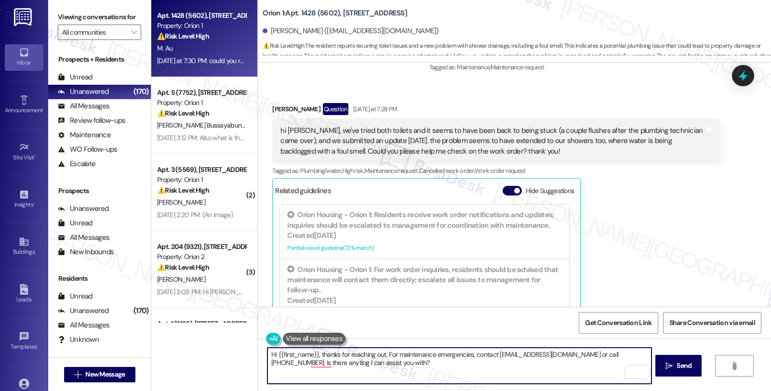
click at [498, 369] on textarea "Hi {{first_name}}, thanks for reaching out. For maintenance emergencies, contac…" at bounding box center [458, 366] width 383 height 36
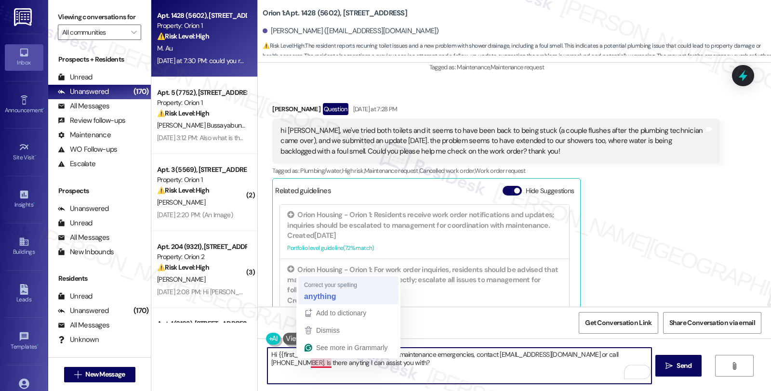
type textarea "Hi {{first_name}}, thanks for reaching out. For maintenance emergencies, contac…"
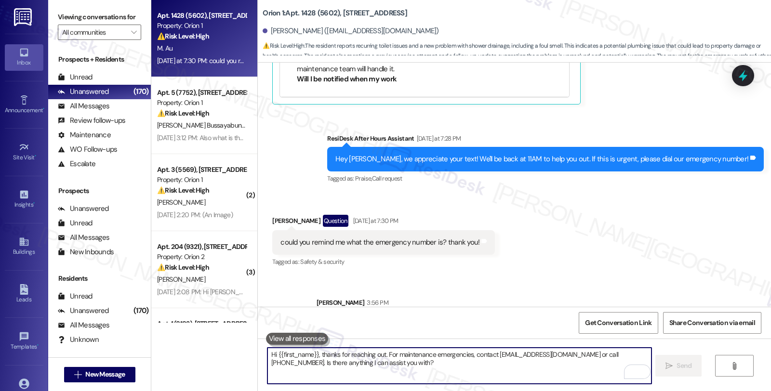
scroll to position [2128, 0]
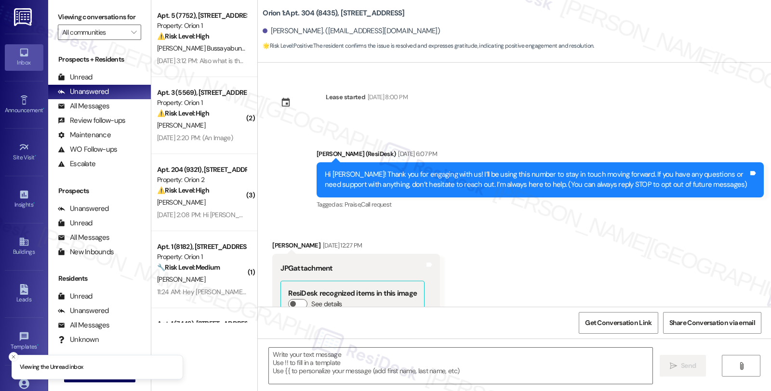
scroll to position [642, 0]
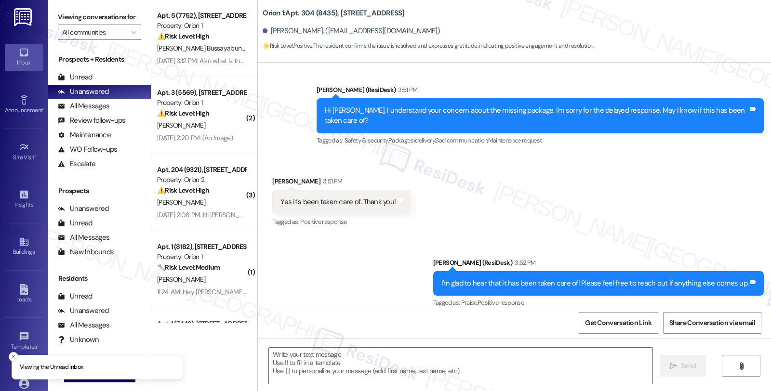
type textarea "Fetching suggested responses. Please feel free to read through the conversation…"
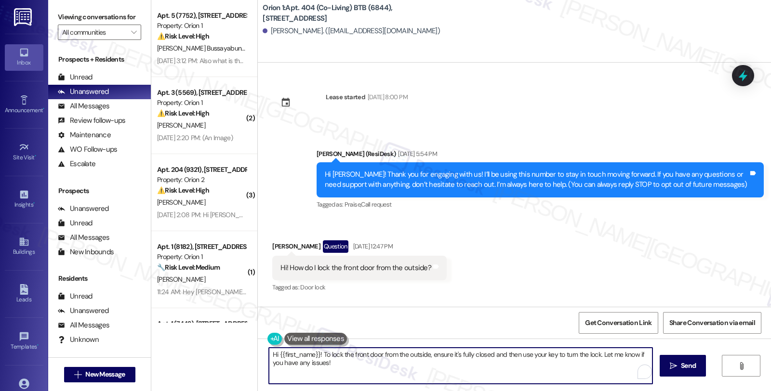
drag, startPoint x: 314, startPoint y: 355, endPoint x: 344, endPoint y: 365, distance: 32.6
click at [344, 365] on textarea "Hi {{first_name}}! To lock the front door from the outside, ensure it's fully c…" at bounding box center [460, 366] width 383 height 36
click at [612, 354] on textarea "Hi {{first_name}}, thanks for reaching out. I see you have concerns about locki…" at bounding box center [458, 366] width 383 height 36
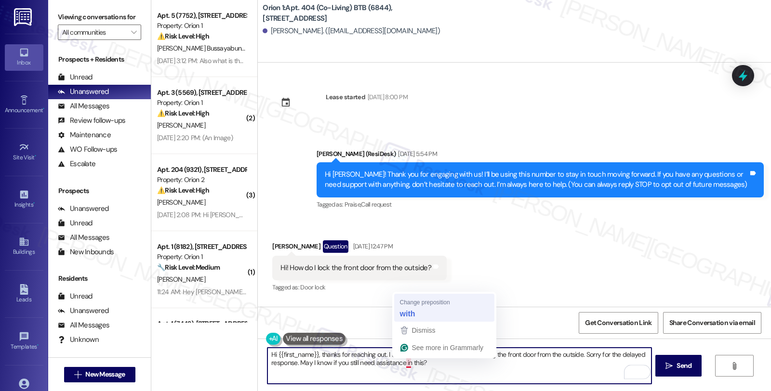
type textarea "Hi {{first_name}}, thanks for reaching out. I see you have concerns about locki…"
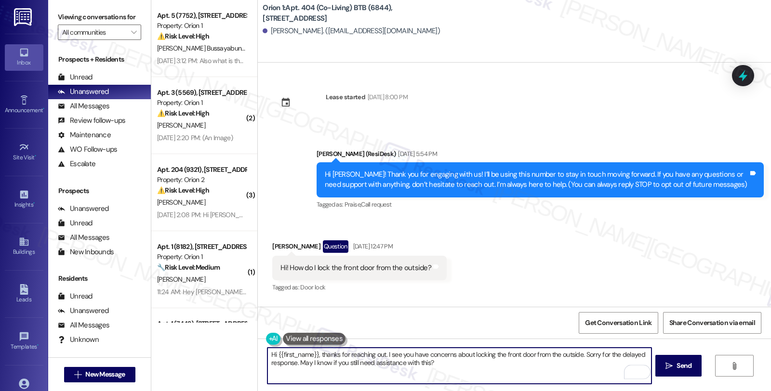
click at [445, 364] on textarea "Hi {{first_name}}, thanks for reaching out. I see you have concerns about locki…" at bounding box center [458, 366] width 383 height 36
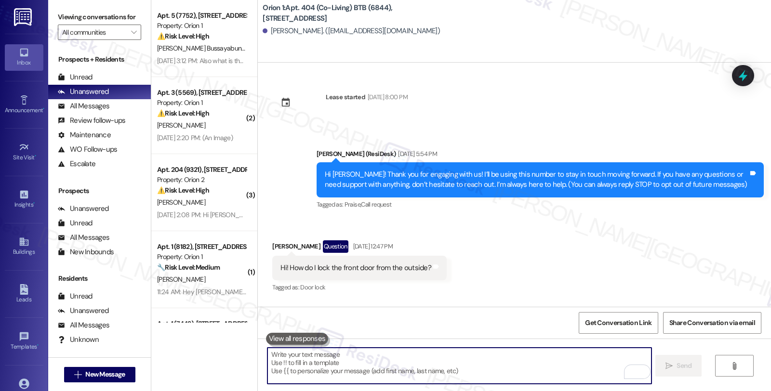
scroll to position [73, 0]
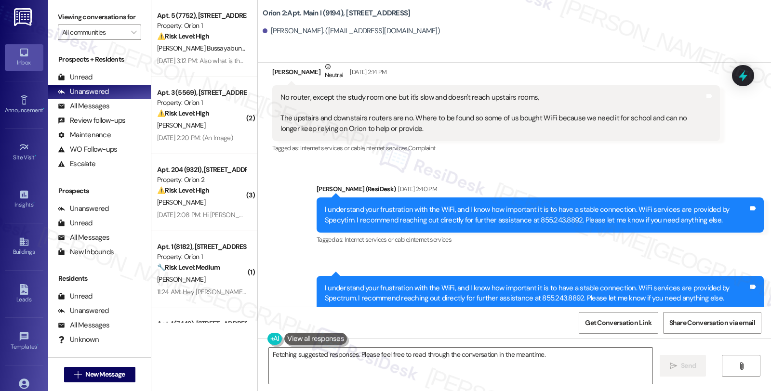
scroll to position [2208, 0]
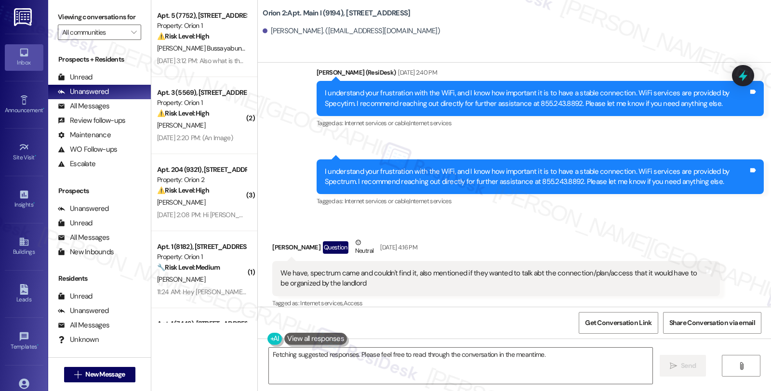
drag, startPoint x: 628, startPoint y: 214, endPoint x: 620, endPoint y: 208, distance: 9.9
click at [628, 216] on div "Received via SMS [PERSON_NAME] Question Neutral [DATE] 4:16 PM We have, spectru…" at bounding box center [514, 267] width 513 height 102
drag, startPoint x: 265, startPoint y: 237, endPoint x: 301, endPoint y: 238, distance: 35.2
click at [301, 238] on div "[PERSON_NAME] Question Neutral [DATE] 4:16 PM" at bounding box center [495, 249] width 447 height 24
copy div "[PERSON_NAME]"
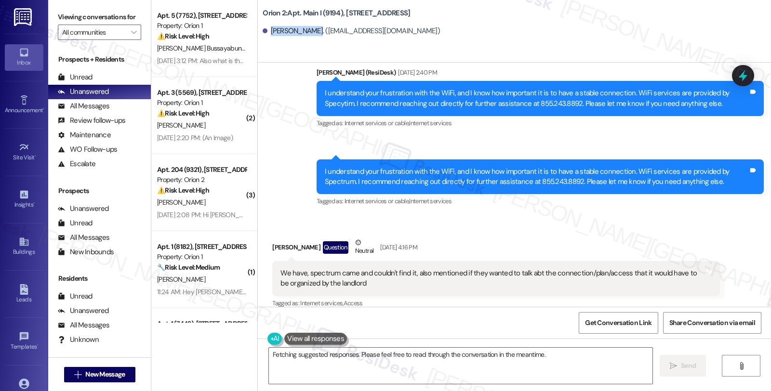
drag, startPoint x: 263, startPoint y: 30, endPoint x: 302, endPoint y: 30, distance: 39.0
click at [302, 30] on div "[PERSON_NAME]. ([EMAIL_ADDRESS][DOMAIN_NAME])" at bounding box center [351, 31] width 177 height 10
copy div "[PERSON_NAME]"
drag, startPoint x: 672, startPoint y: 206, endPoint x: 594, endPoint y: 331, distance: 147.4
click at [672, 216] on div "Received via SMS [PERSON_NAME] Question Neutral [DATE] 4:16 PM We have, spectru…" at bounding box center [514, 267] width 513 height 102
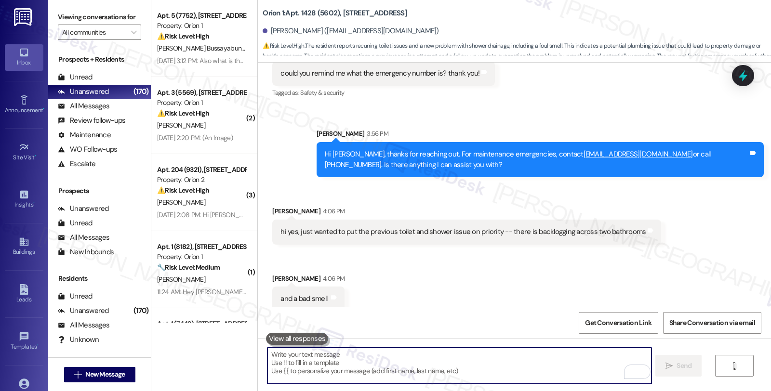
scroll to position [2262, 0]
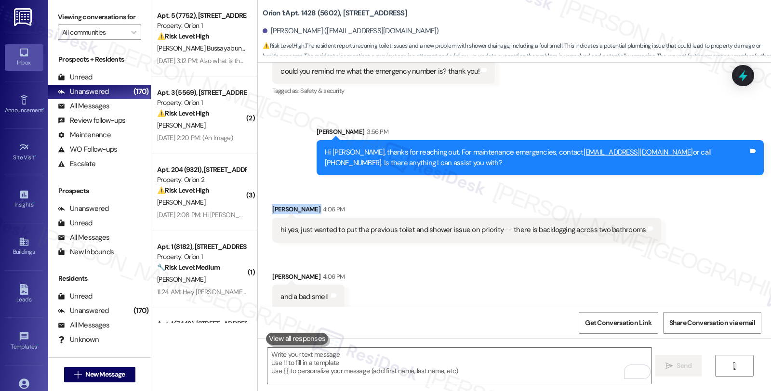
drag, startPoint x: 266, startPoint y: 200, endPoint x: 295, endPoint y: 200, distance: 29.4
click at [295, 204] on div "Marcus Au 4:06 PM" at bounding box center [466, 210] width 389 height 13
copy div "Marcus Au"
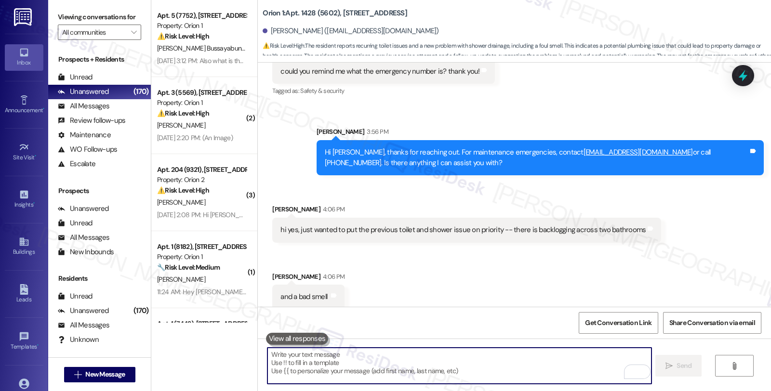
click at [384, 365] on textarea "To enrich screen reader interactions, please activate Accessibility in Grammarl…" at bounding box center [458, 366] width 383 height 36
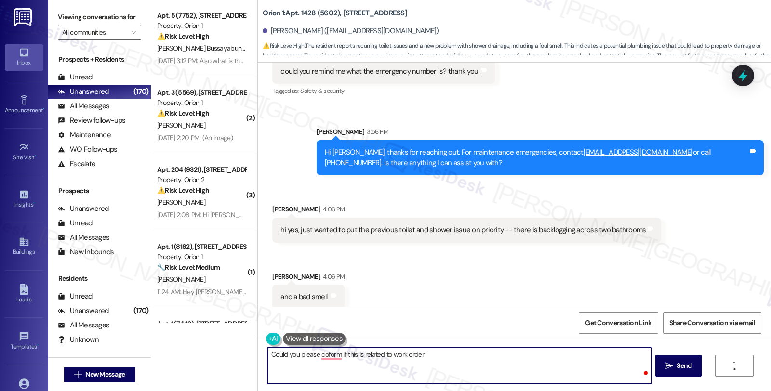
paste textarea "#26191-1"
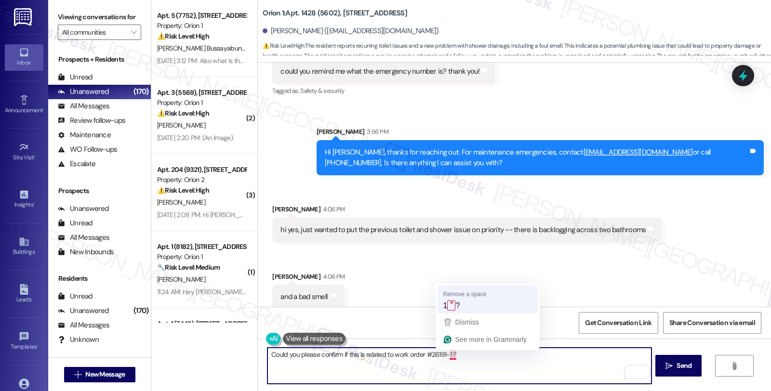
type textarea "Could you please confirm if this is related to work order #26191-1?"
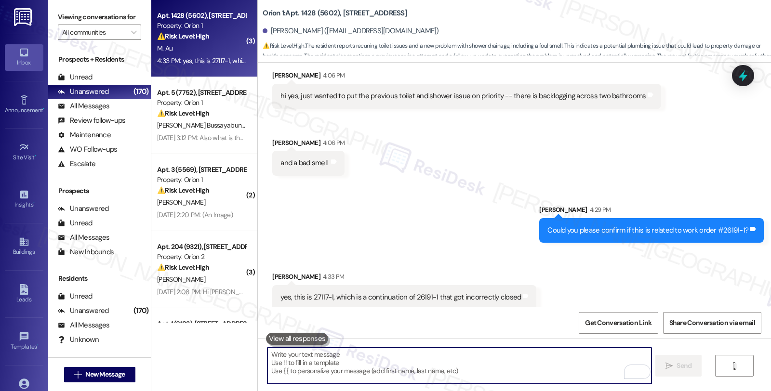
scroll to position [2396, 0]
click at [311, 292] on div "yes, this is 27117-1, which is a continuation of 26191-1 that got incorrectly c…" at bounding box center [400, 297] width 240 height 10
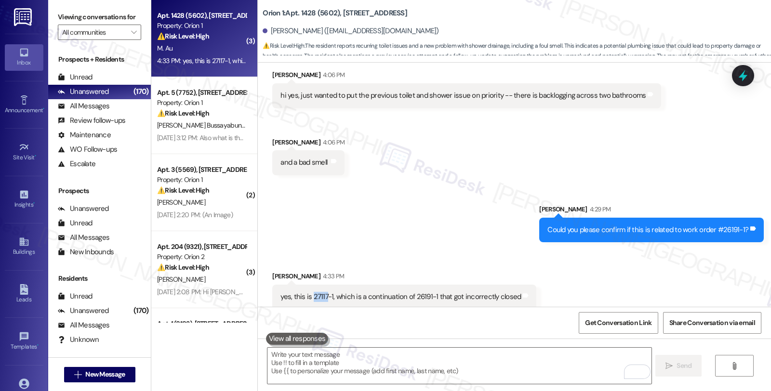
click at [311, 292] on div "yes, this is 27117-1, which is a continuation of 26191-1 that got incorrectly c…" at bounding box center [400, 297] width 240 height 10
copy div "27117"
